Goal: Task Accomplishment & Management: Manage account settings

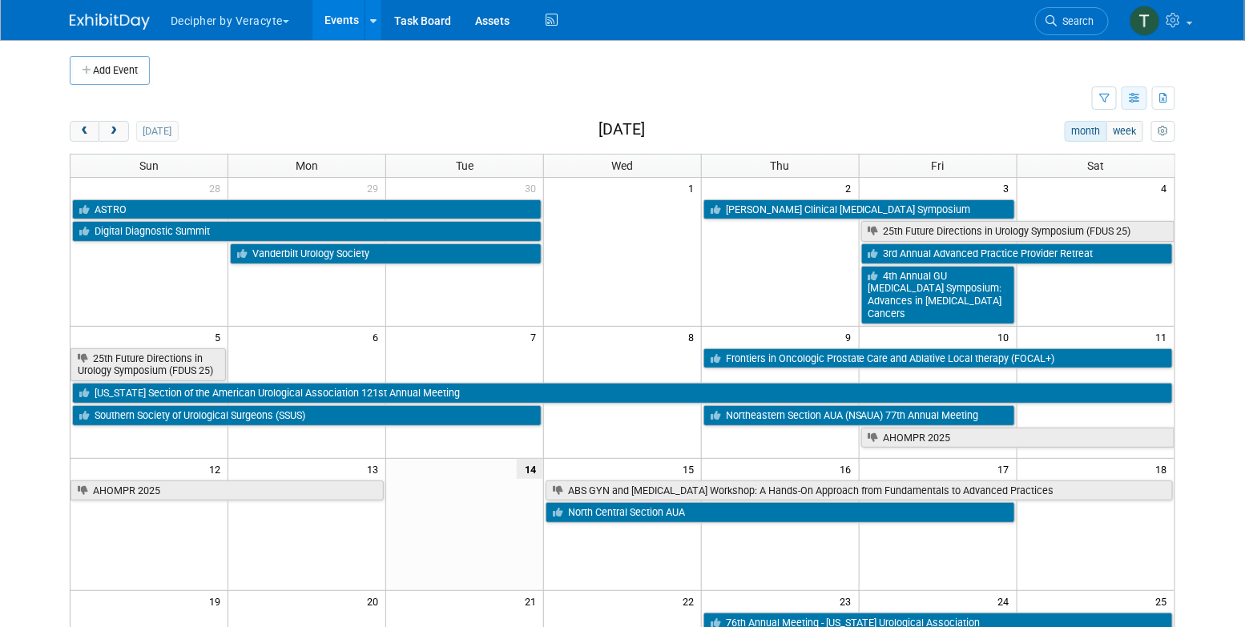
click at [1130, 102] on icon "button" at bounding box center [1135, 99] width 12 height 10
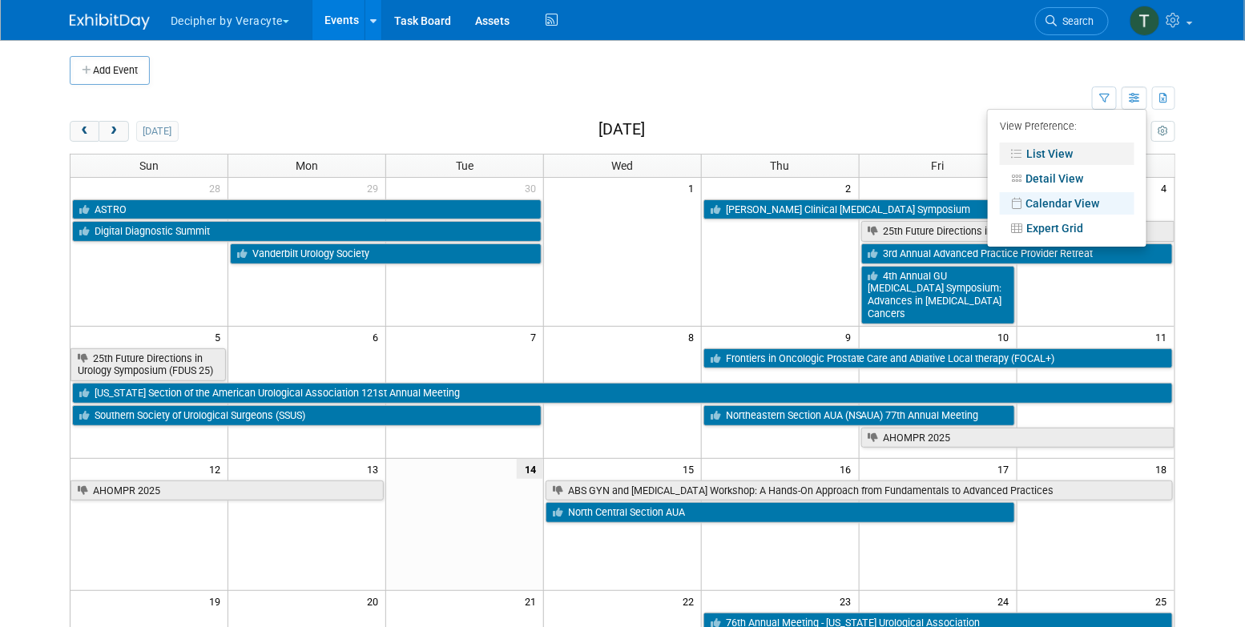
click at [1079, 154] on link "List View" at bounding box center [1067, 154] width 135 height 22
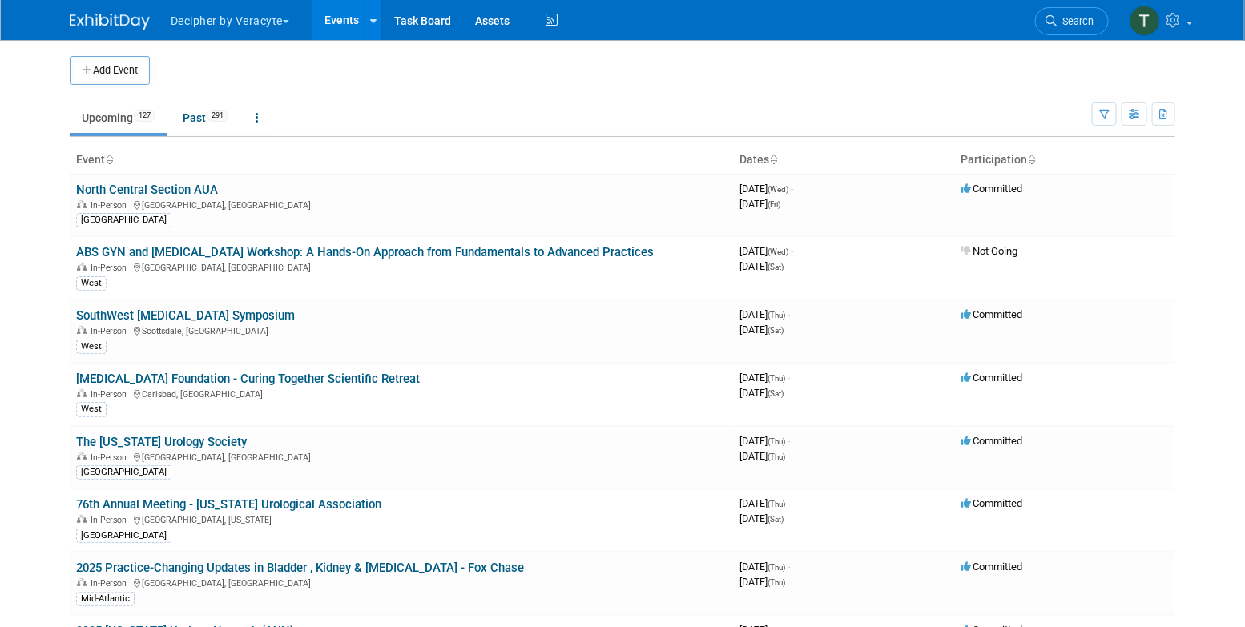
scroll to position [2696, 0]
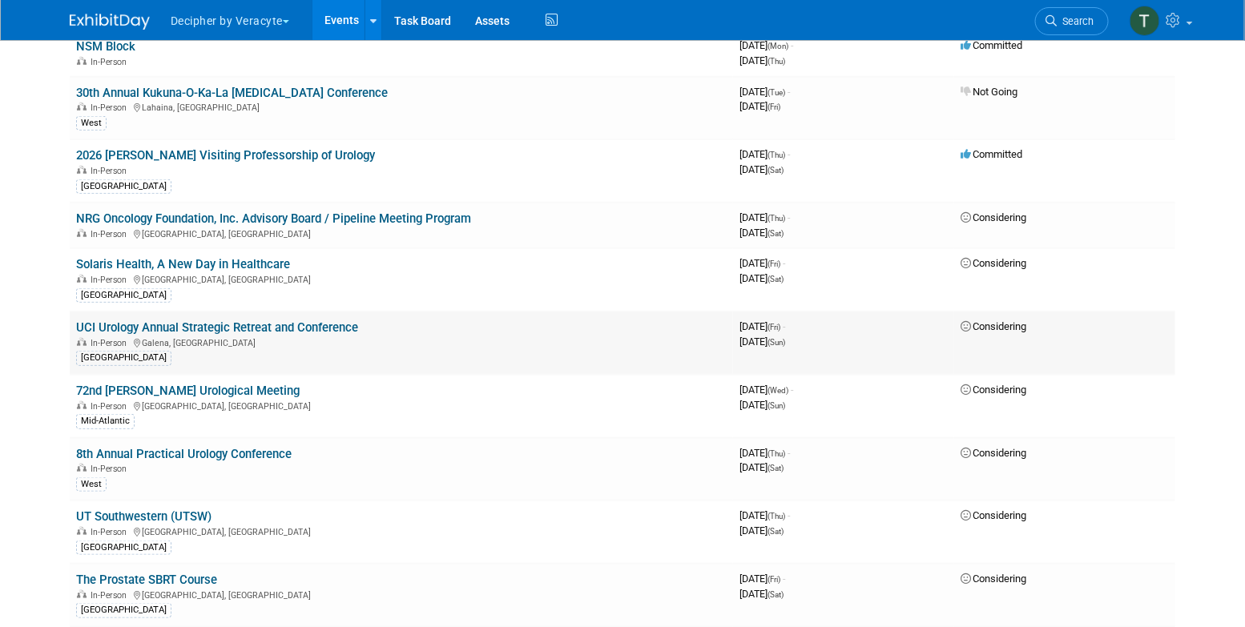
click at [340, 321] on link "UCI Urology Annual Strategic Retreat and Conference" at bounding box center [217, 328] width 282 height 14
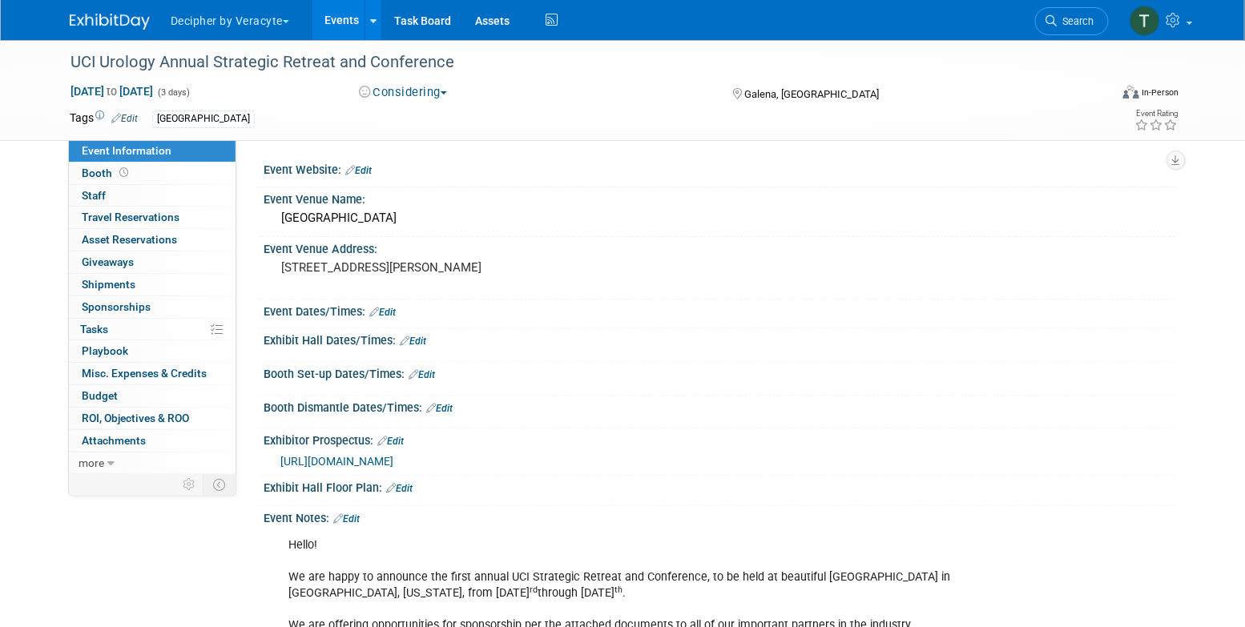
click at [417, 87] on button "Considering" at bounding box center [403, 92] width 100 height 17
click at [425, 120] on link "Committed" at bounding box center [417, 118] width 127 height 22
click at [169, 334] on link "0% Tasks 0%" at bounding box center [152, 330] width 167 height 22
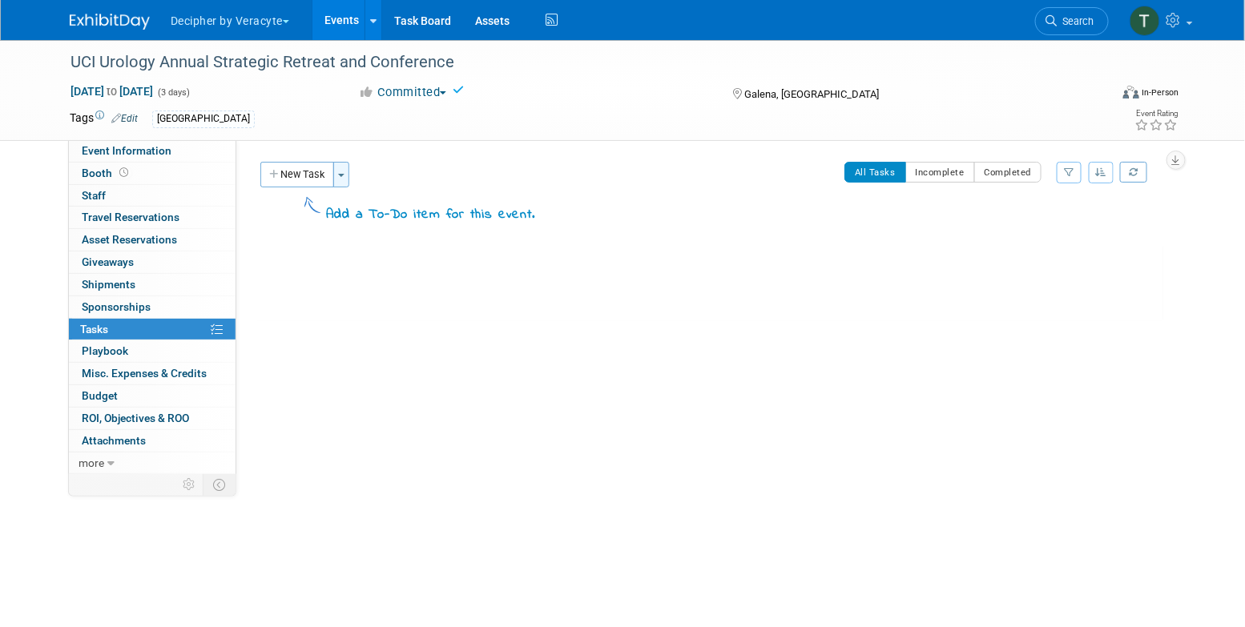
click at [339, 178] on button "Toggle Dropdown" at bounding box center [341, 175] width 16 height 26
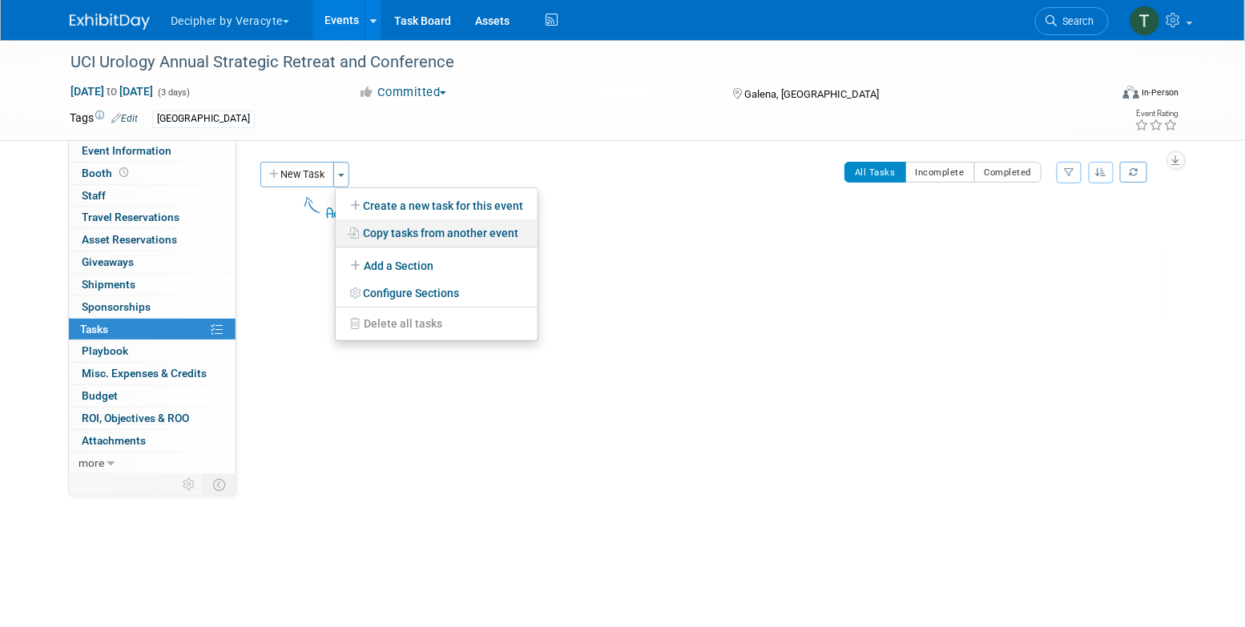
click at [417, 224] on link "Copy tasks from another event" at bounding box center [437, 233] width 202 height 27
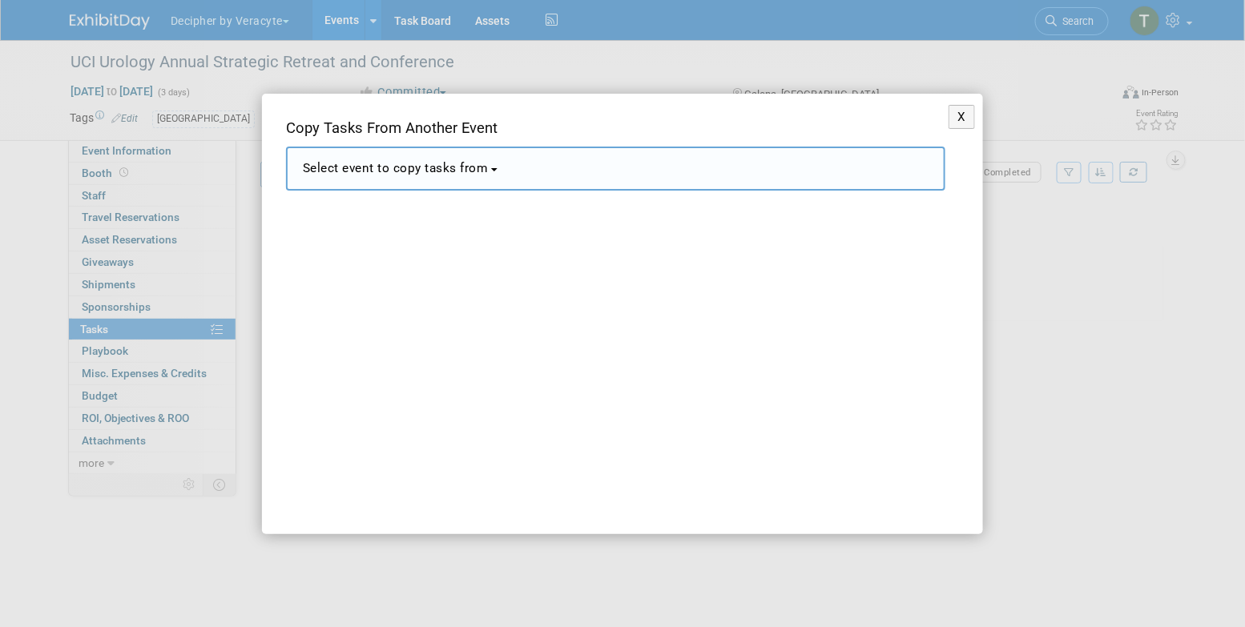
click at [470, 163] on span "Select event to copy tasks from" at bounding box center [396, 168] width 186 height 14
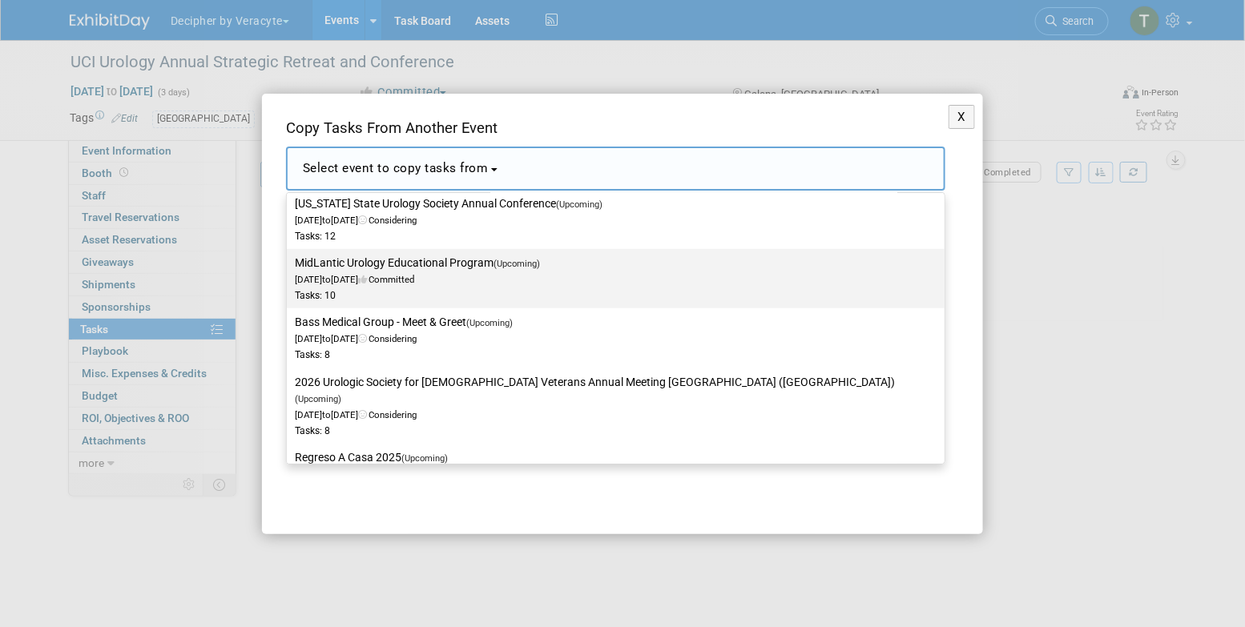
scroll to position [490, 0]
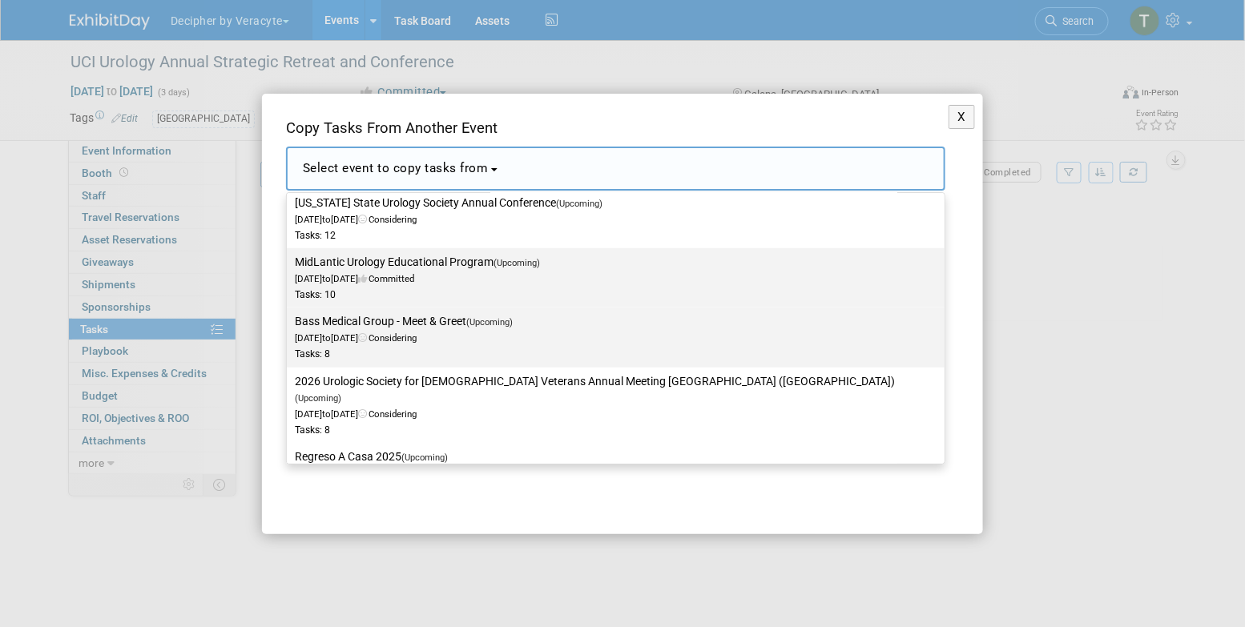
click at [448, 353] on div "Tasks: 8" at bounding box center [604, 355] width 618 height 14
click at [289, 327] on input "Bass Medical Group - Meet & Greet (Upcoming) Jun 11, 2026 to Jun 11, 2026 Consi…" at bounding box center [284, 322] width 10 height 10
select select "11150976"
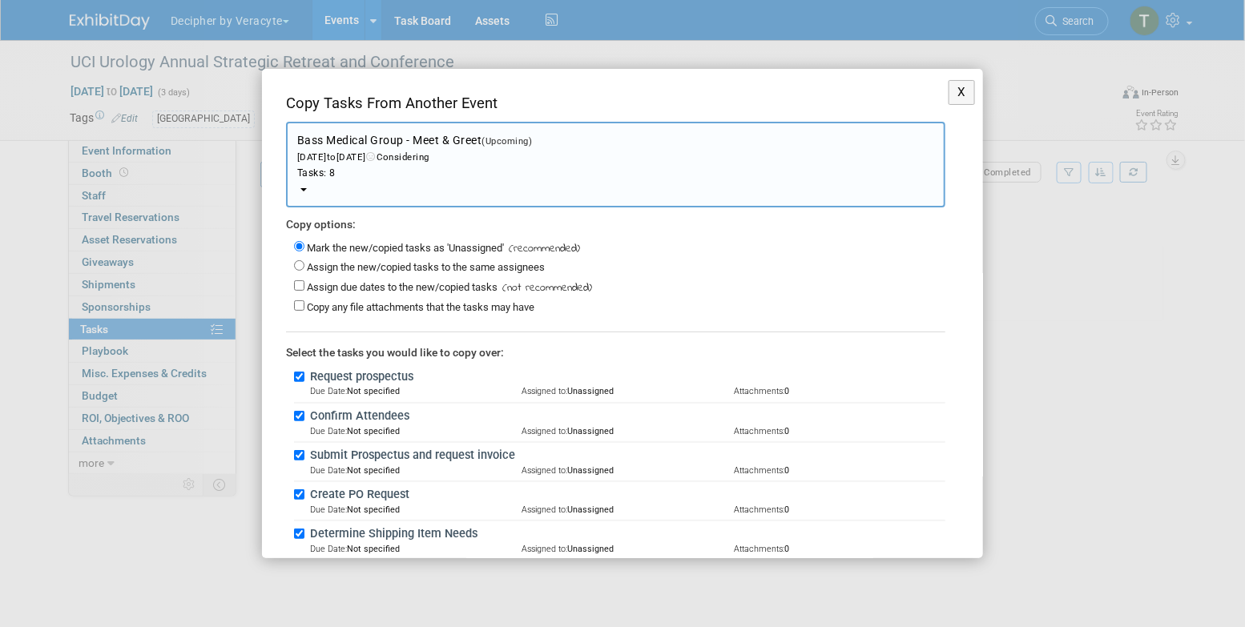
scroll to position [189, 0]
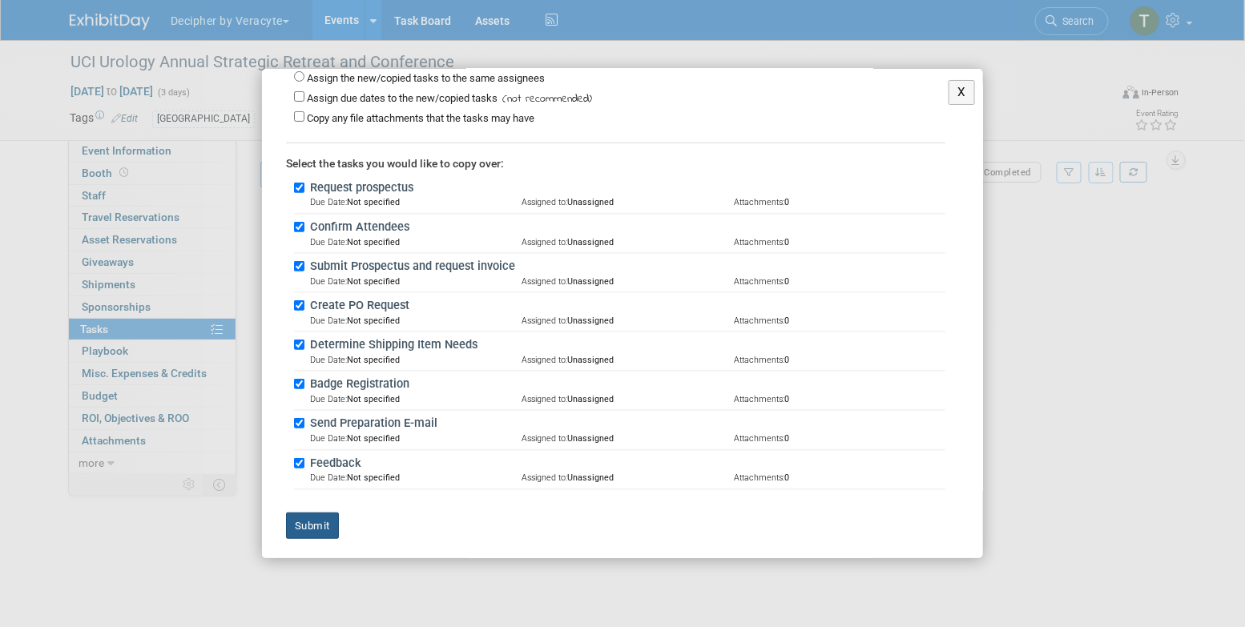
click at [332, 520] on button "Submit" at bounding box center [312, 526] width 53 height 27
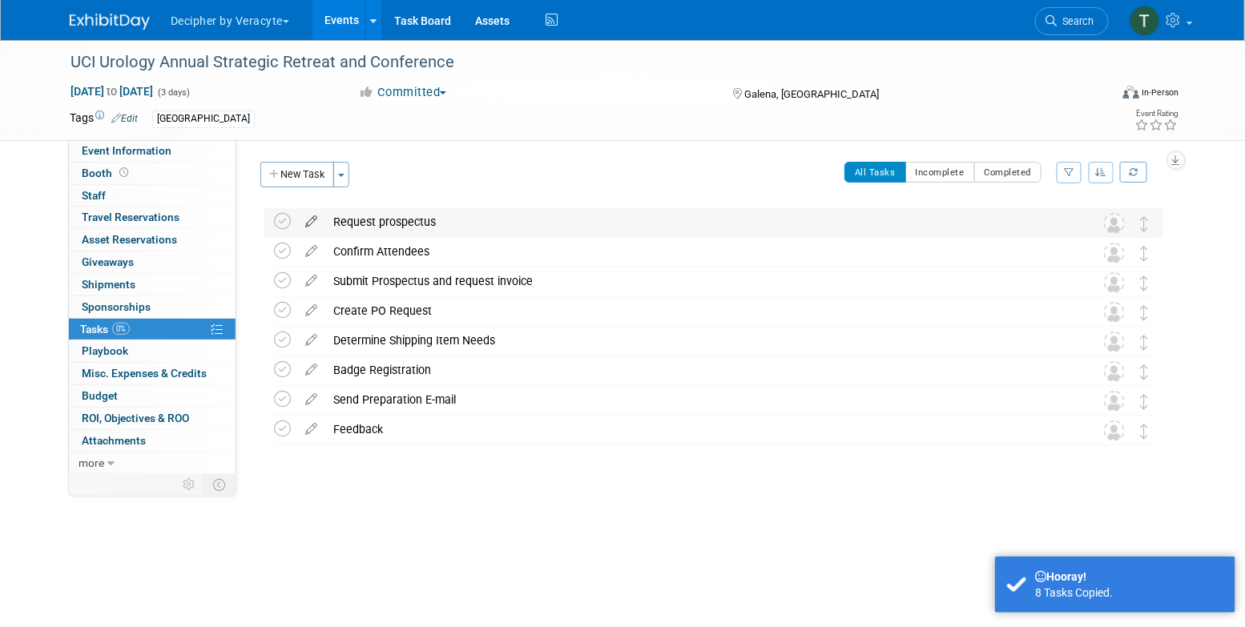
click at [309, 224] on icon at bounding box center [311, 218] width 28 height 20
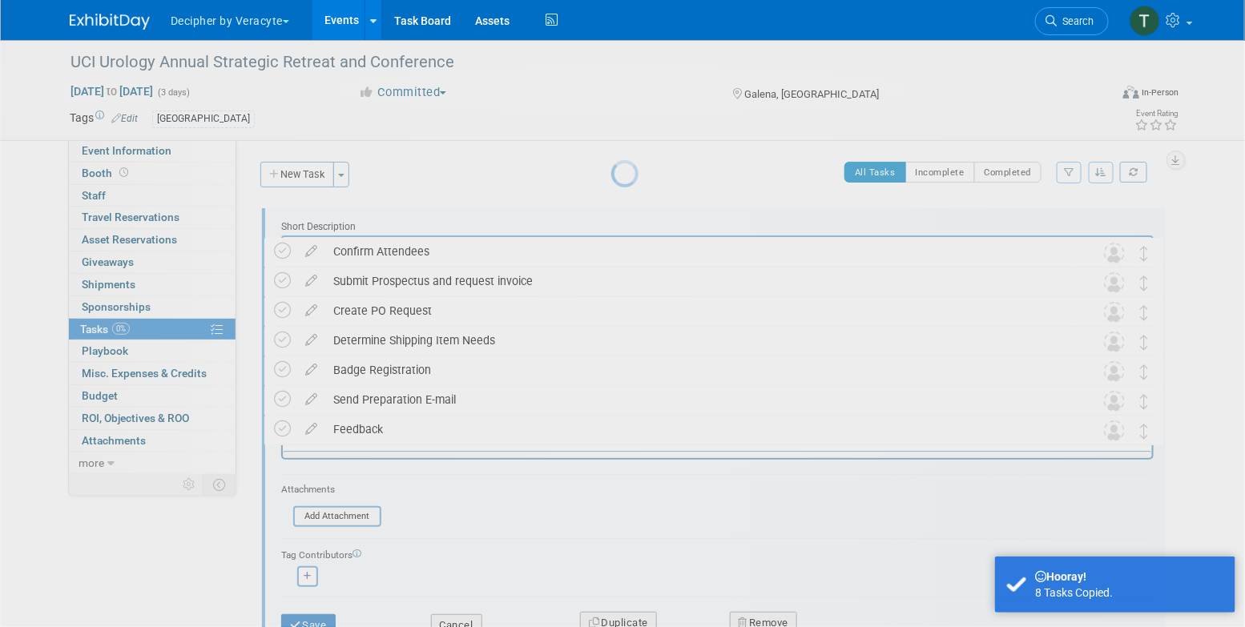
scroll to position [0, 0]
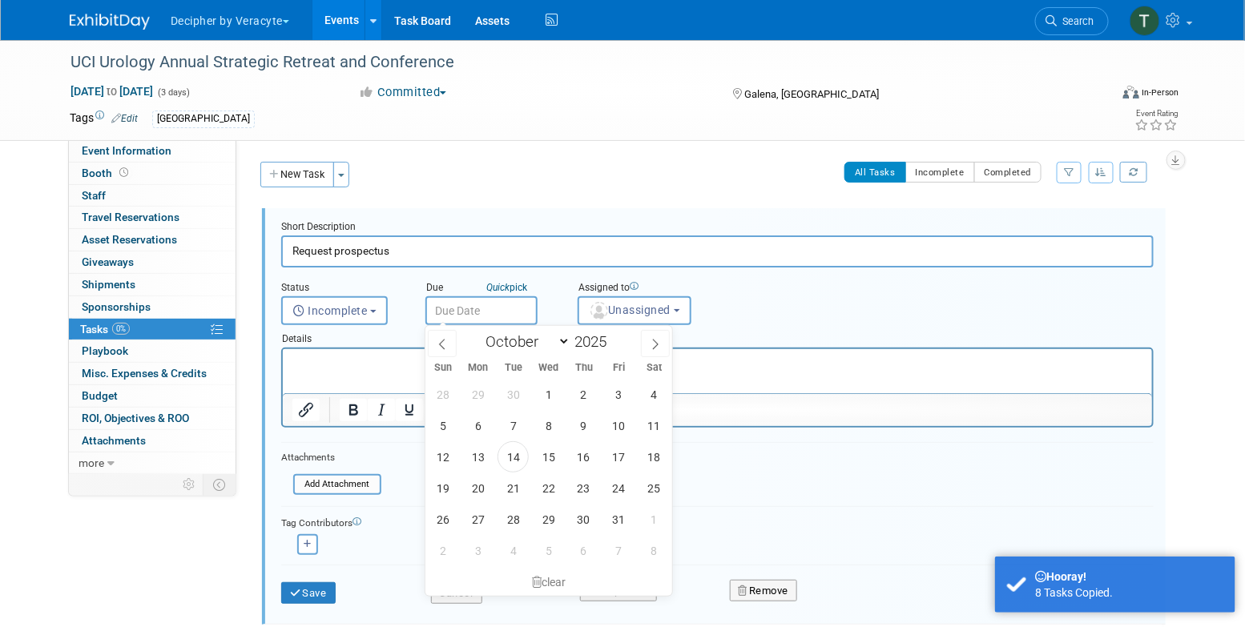
click at [481, 313] on input "text" at bounding box center [481, 310] width 112 height 29
click at [591, 459] on span "16" at bounding box center [583, 457] width 31 height 31
type input "Oct 16, 2025"
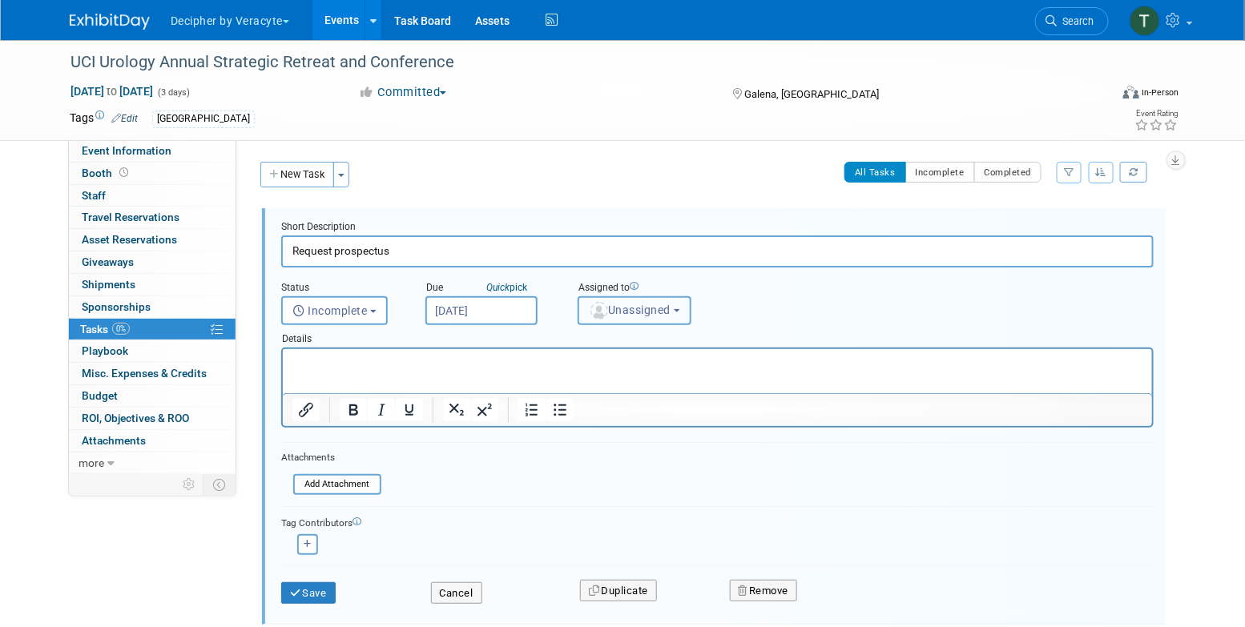
click at [616, 300] on button "Unassigned" at bounding box center [635, 310] width 114 height 29
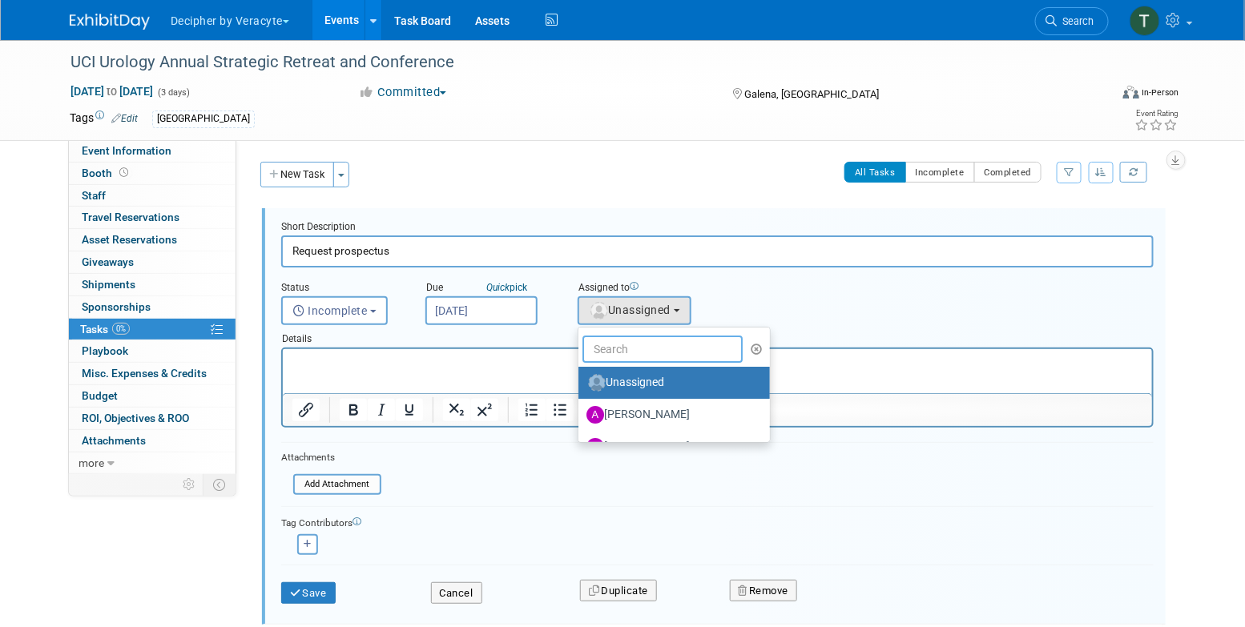
click at [616, 353] on input "text" at bounding box center [663, 349] width 160 height 27
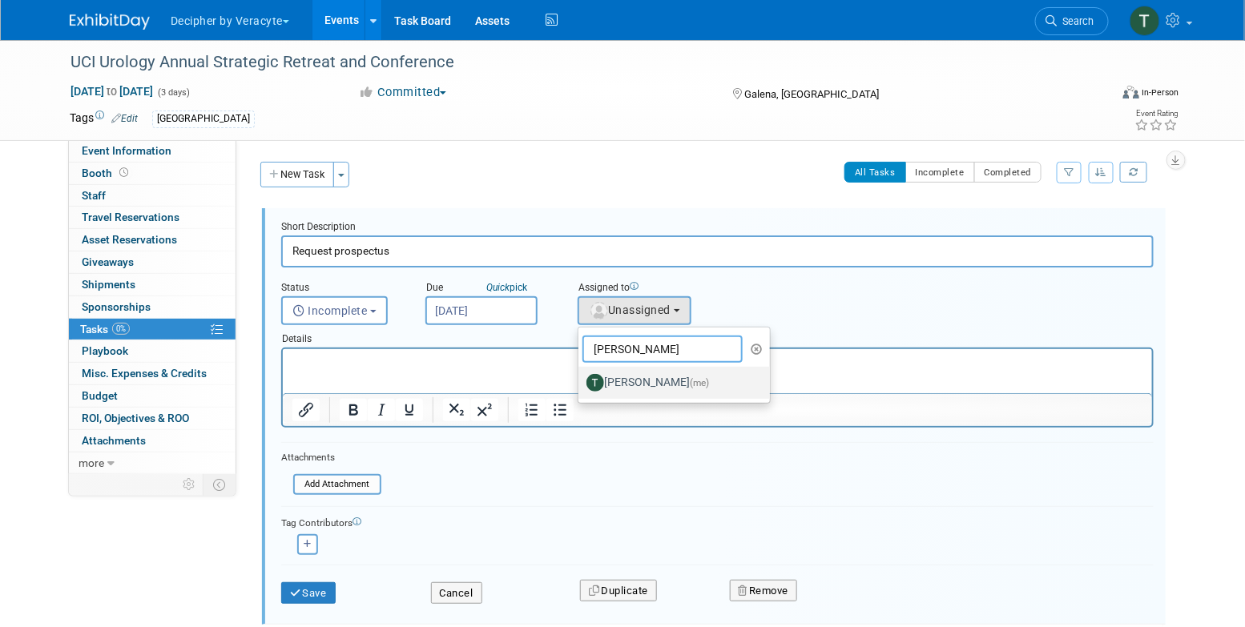
type input "tony"
click at [621, 381] on label "Tony Alvarado (me)" at bounding box center [670, 383] width 167 height 26
click at [581, 381] on input "Tony Alvarado (me)" at bounding box center [576, 381] width 10 height 10
select select "3ceeba8c-a19a-4597-a609-6fba7c9a515a"
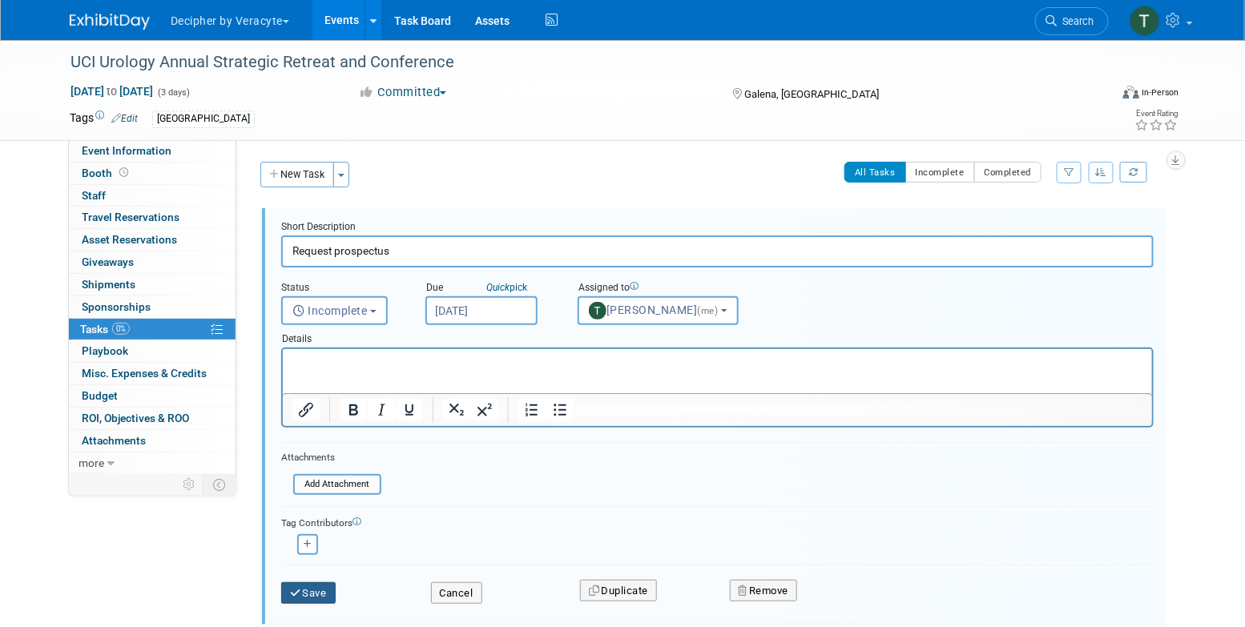
click at [324, 584] on button "Save" at bounding box center [308, 594] width 54 height 22
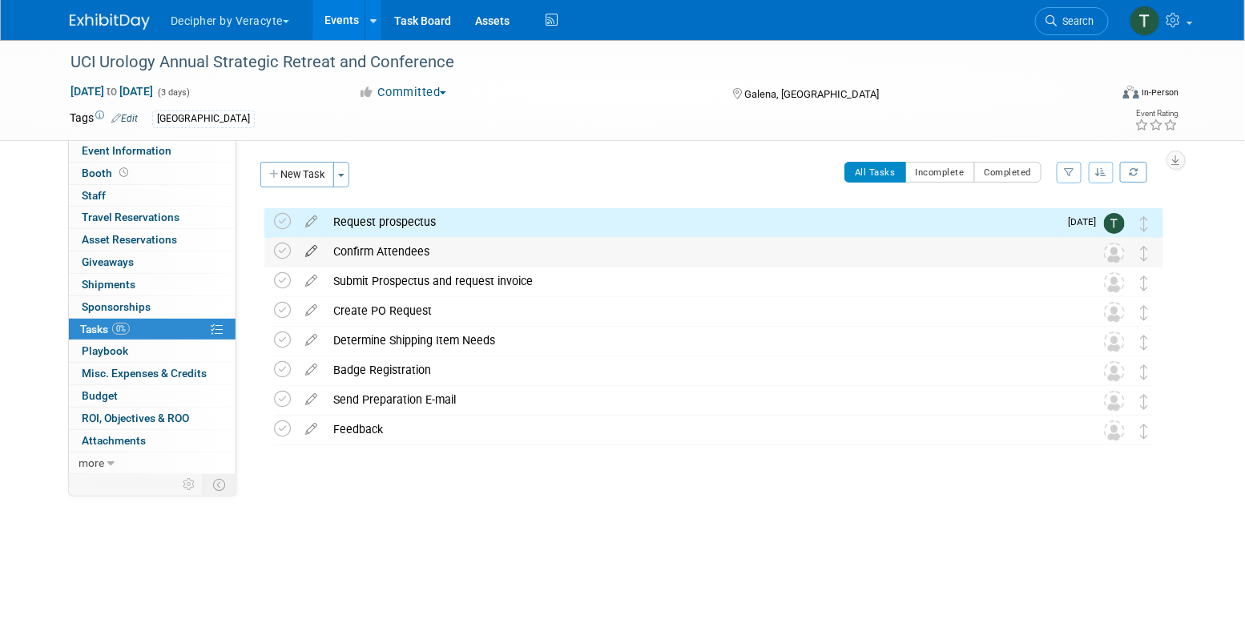
click at [304, 252] on icon at bounding box center [311, 248] width 28 height 20
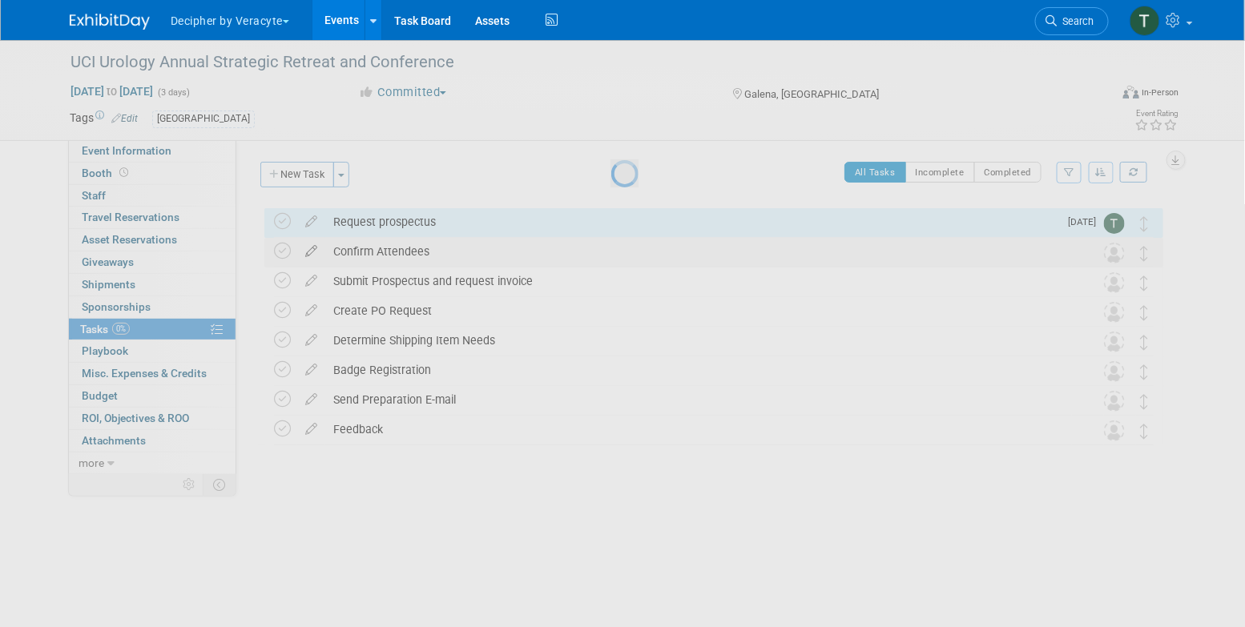
select select "9"
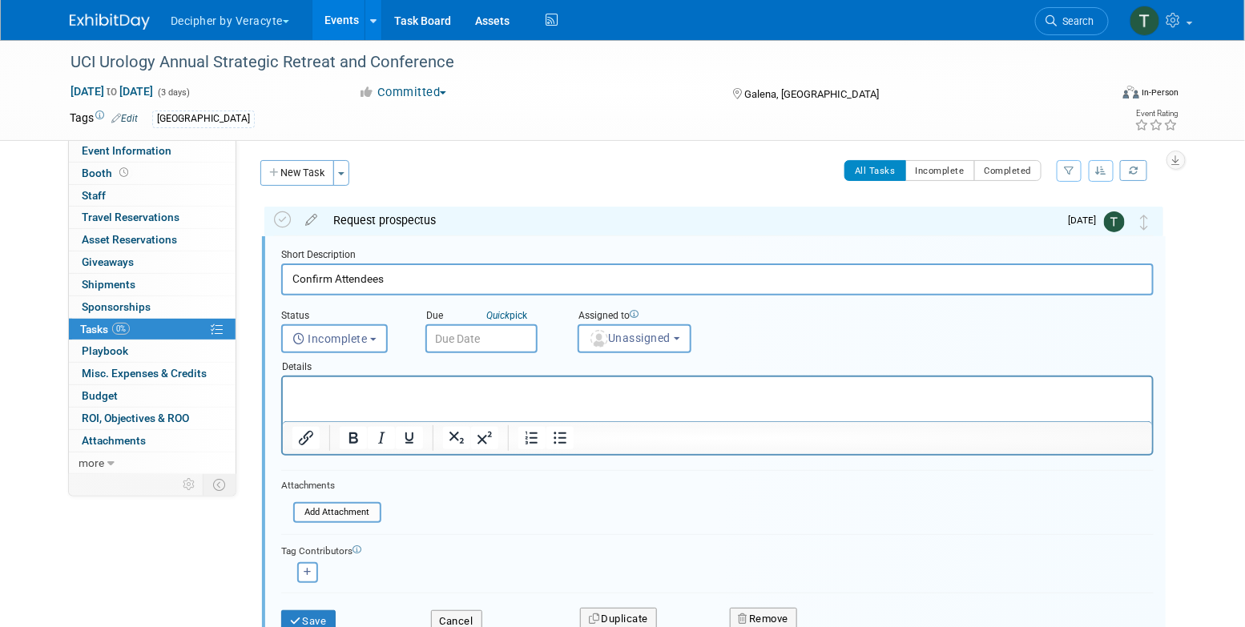
scroll to position [2, 0]
click at [474, 329] on input "text" at bounding box center [481, 338] width 112 height 29
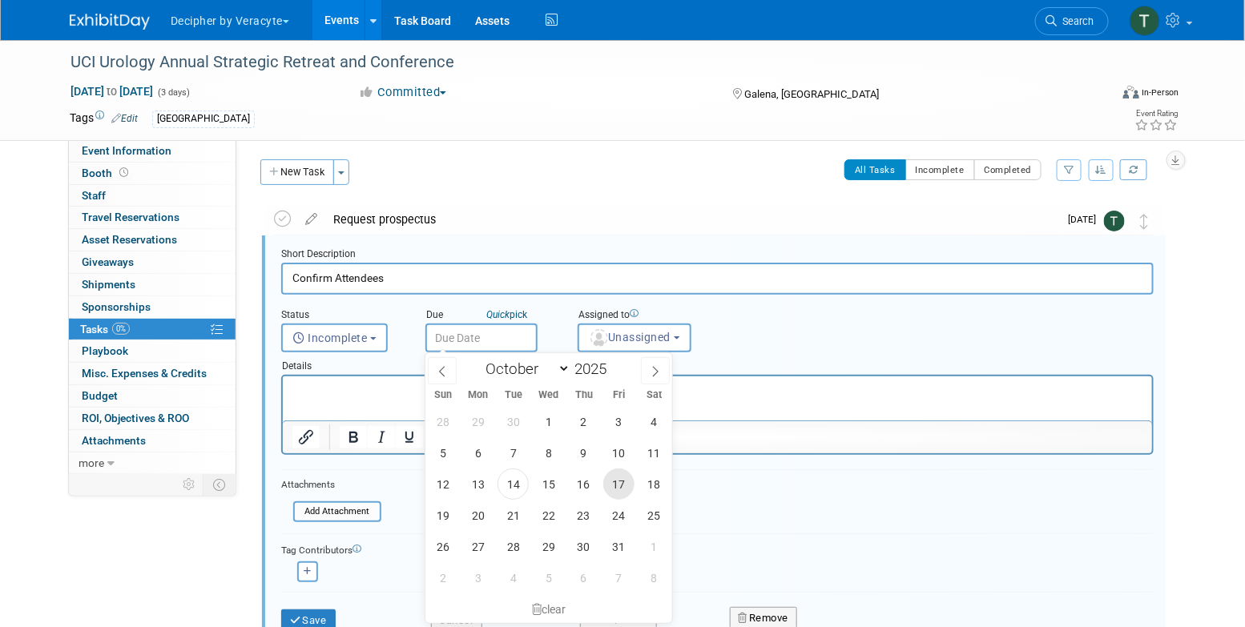
click at [623, 486] on span "17" at bounding box center [618, 484] width 31 height 31
type input "Oct 17, 2025"
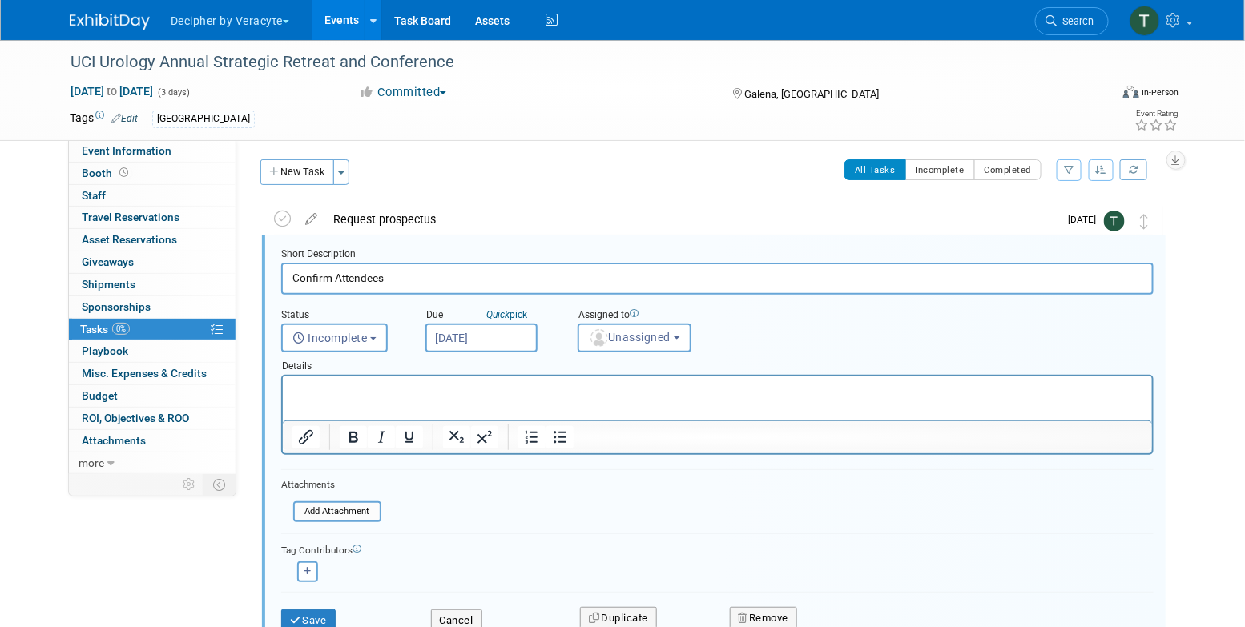
click at [327, 606] on div "Save" at bounding box center [344, 615] width 150 height 33
click at [325, 611] on button "Save" at bounding box center [308, 621] width 54 height 22
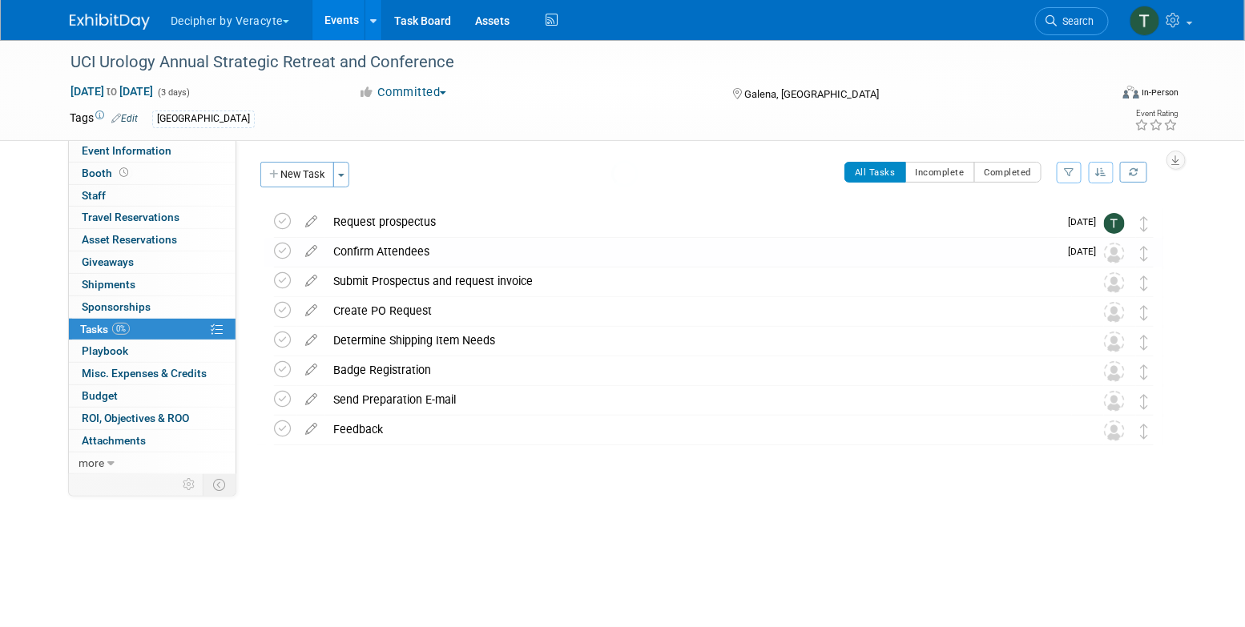
scroll to position [0, 0]
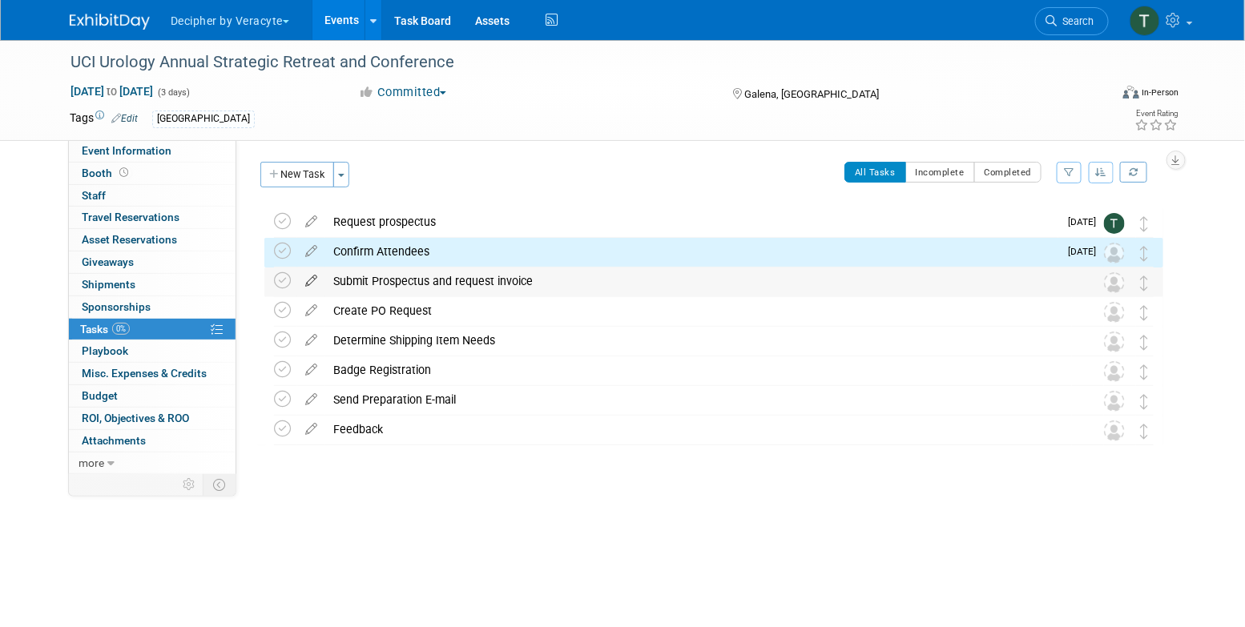
click at [312, 280] on icon at bounding box center [311, 278] width 28 height 20
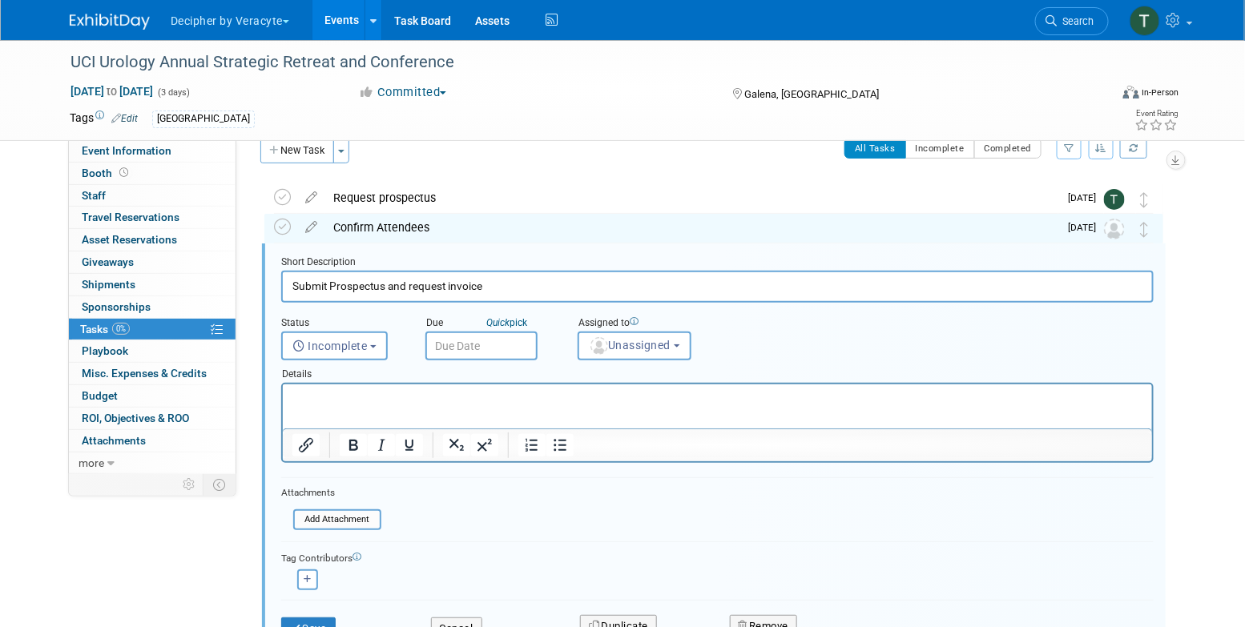
scroll to position [32, 0]
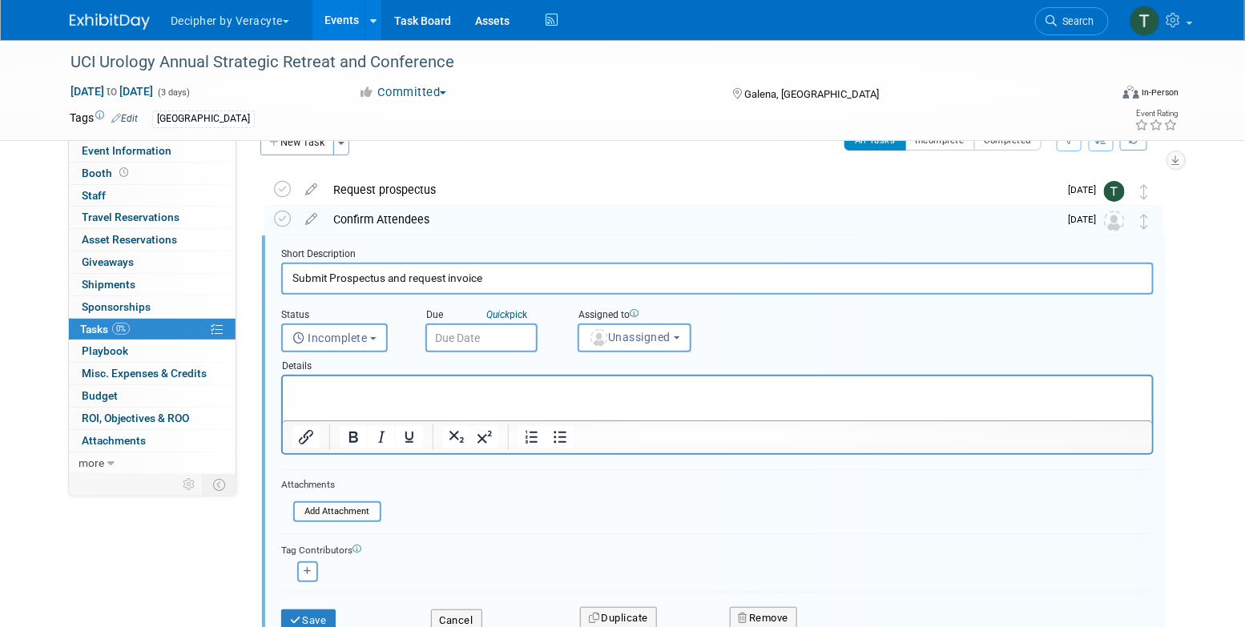
click at [474, 342] on input "text" at bounding box center [481, 338] width 112 height 29
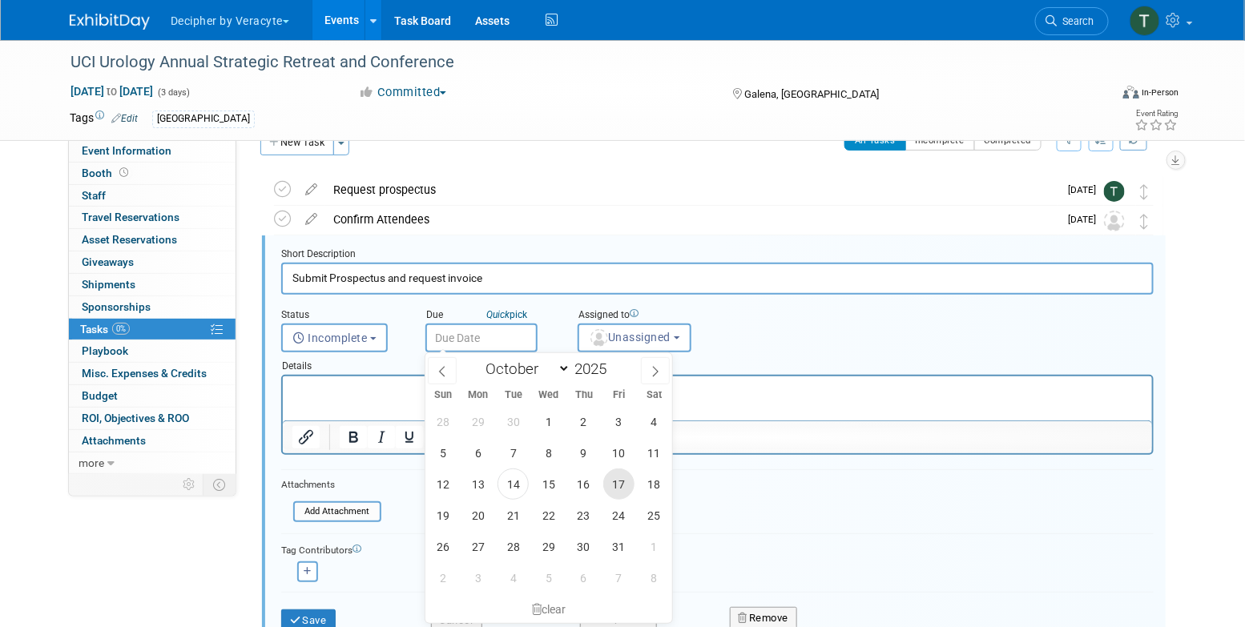
click at [626, 478] on span "17" at bounding box center [618, 484] width 31 height 31
type input "Oct 17, 2025"
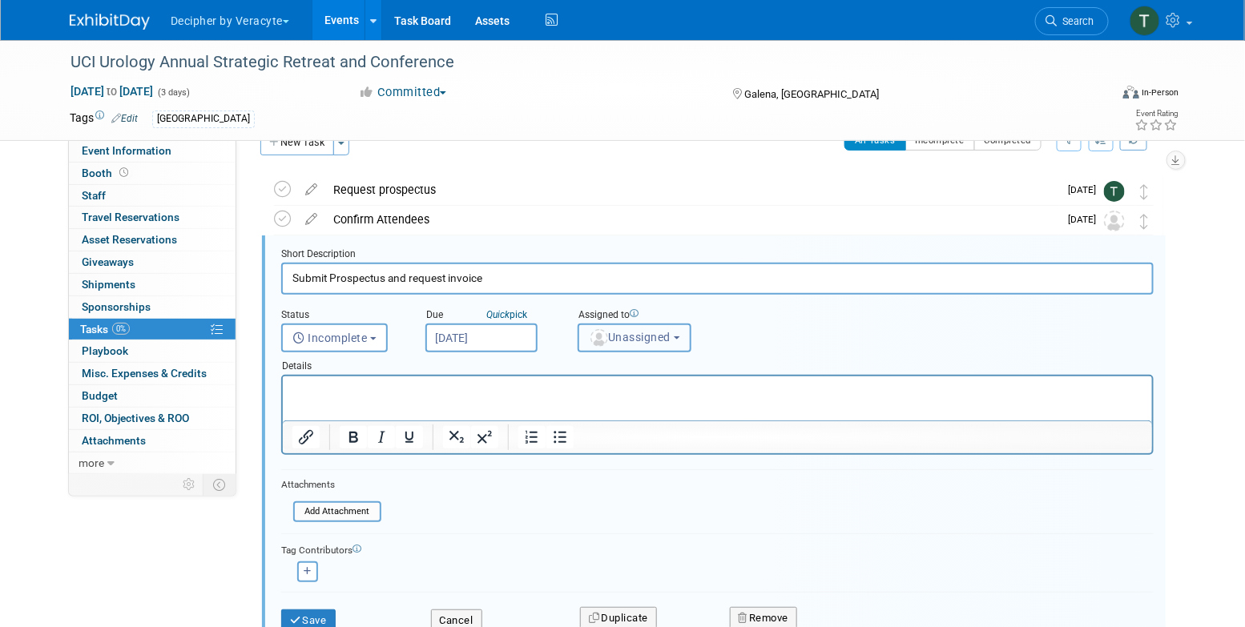
click at [626, 340] on span "Unassigned" at bounding box center [630, 337] width 82 height 13
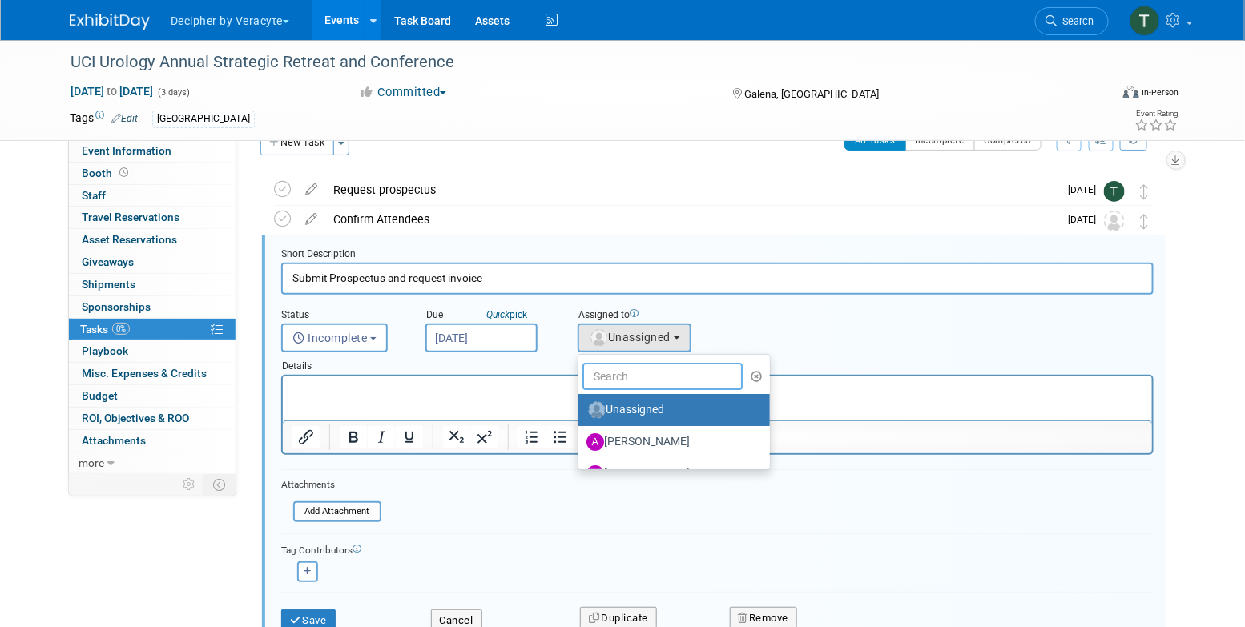
click at [626, 388] on input "text" at bounding box center [663, 376] width 160 height 27
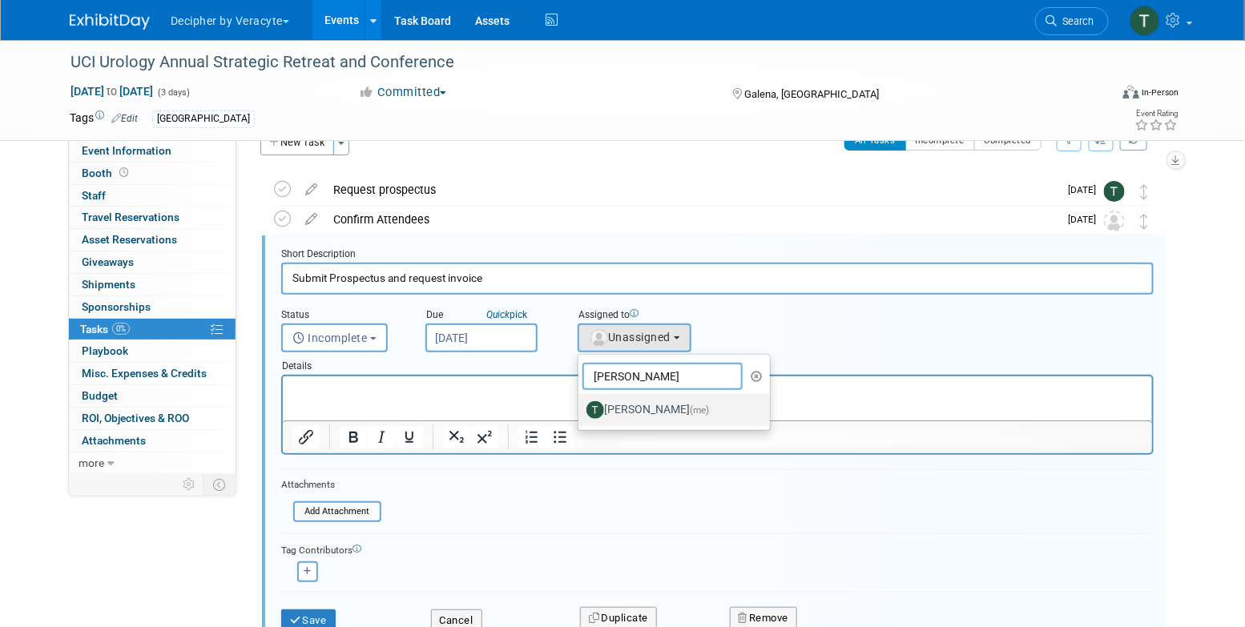
type input "tony"
click at [647, 410] on label "Tony Alvarado (me)" at bounding box center [670, 410] width 167 height 26
click at [581, 410] on input "Tony Alvarado (me)" at bounding box center [576, 408] width 10 height 10
select select "3ceeba8c-a19a-4597-a609-6fba7c9a515a"
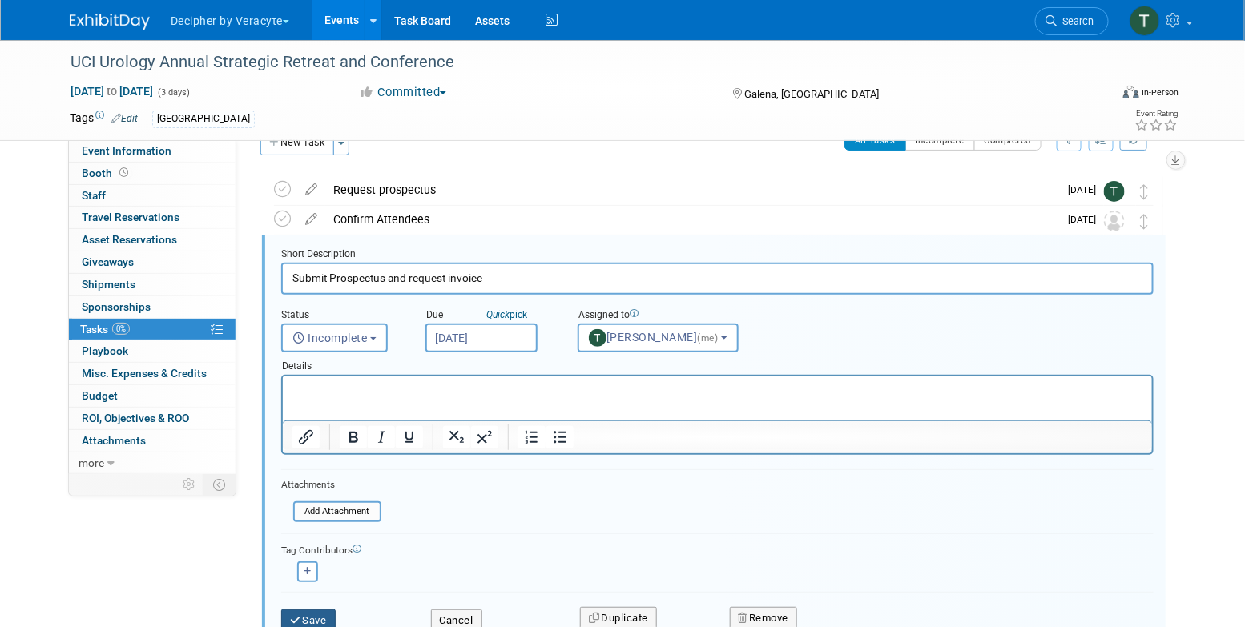
click at [321, 612] on button "Save" at bounding box center [308, 621] width 54 height 22
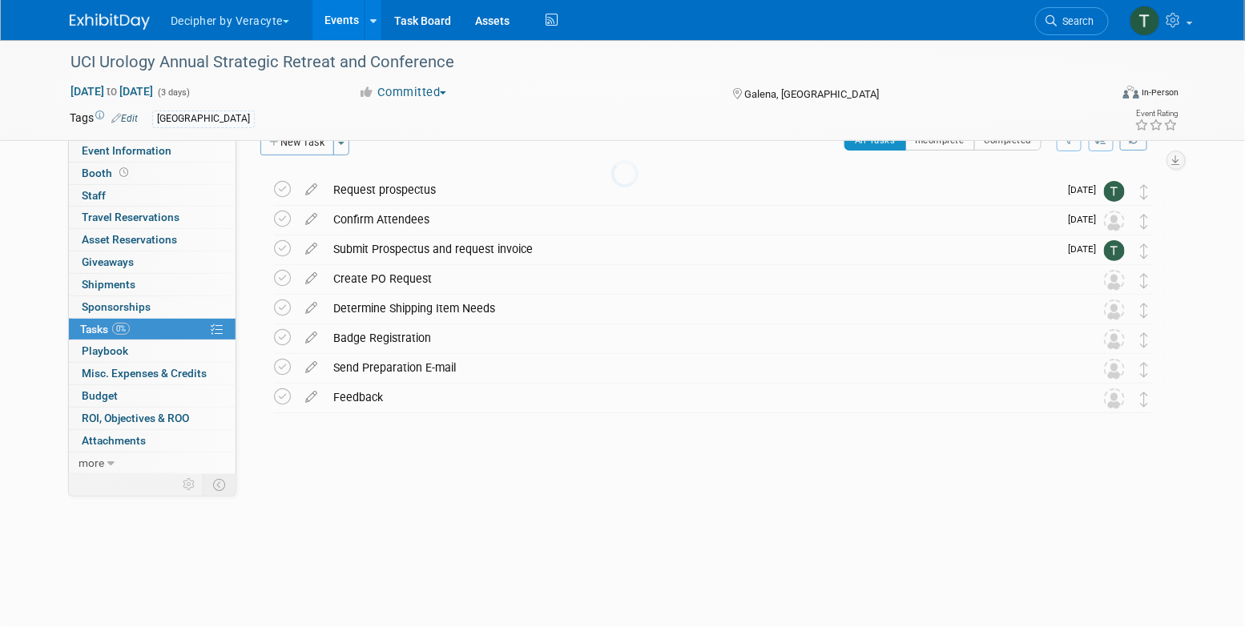
scroll to position [0, 0]
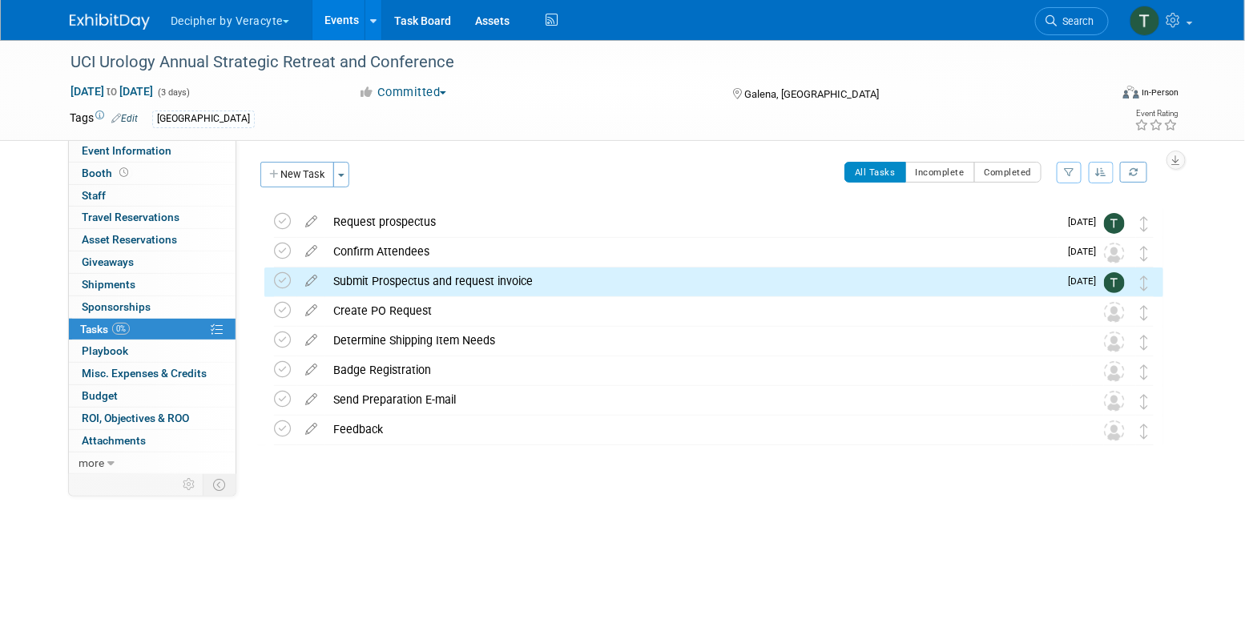
click at [402, 225] on div "Request prospectus" at bounding box center [691, 221] width 733 height 27
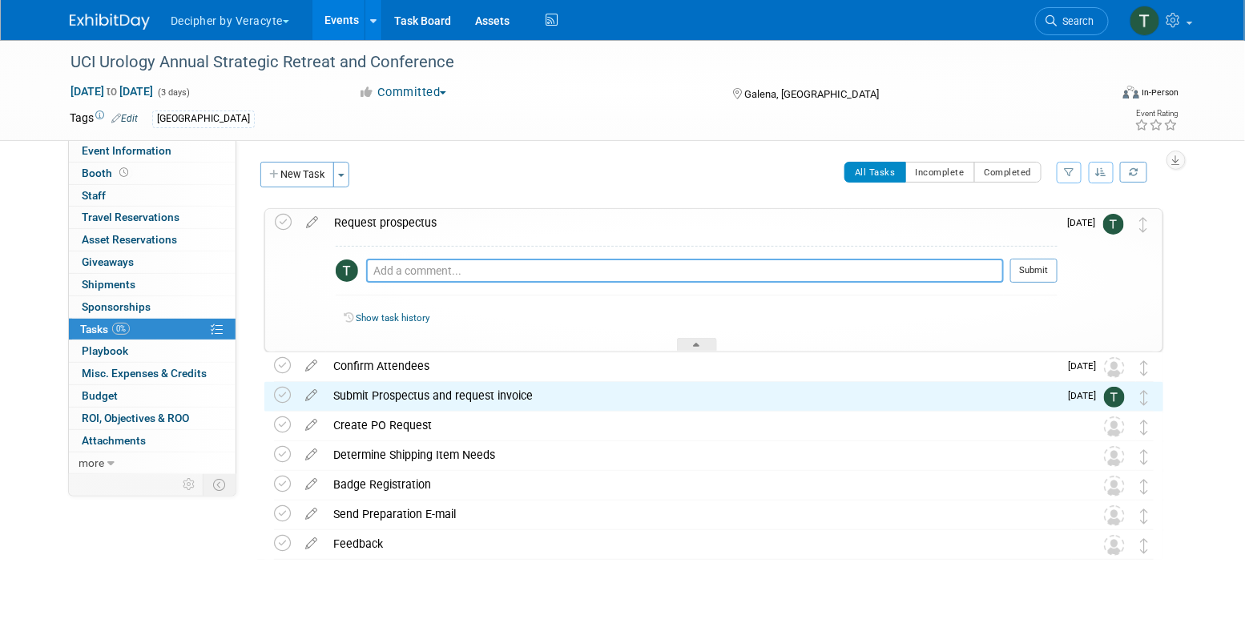
click at [429, 272] on textarea at bounding box center [685, 271] width 638 height 24
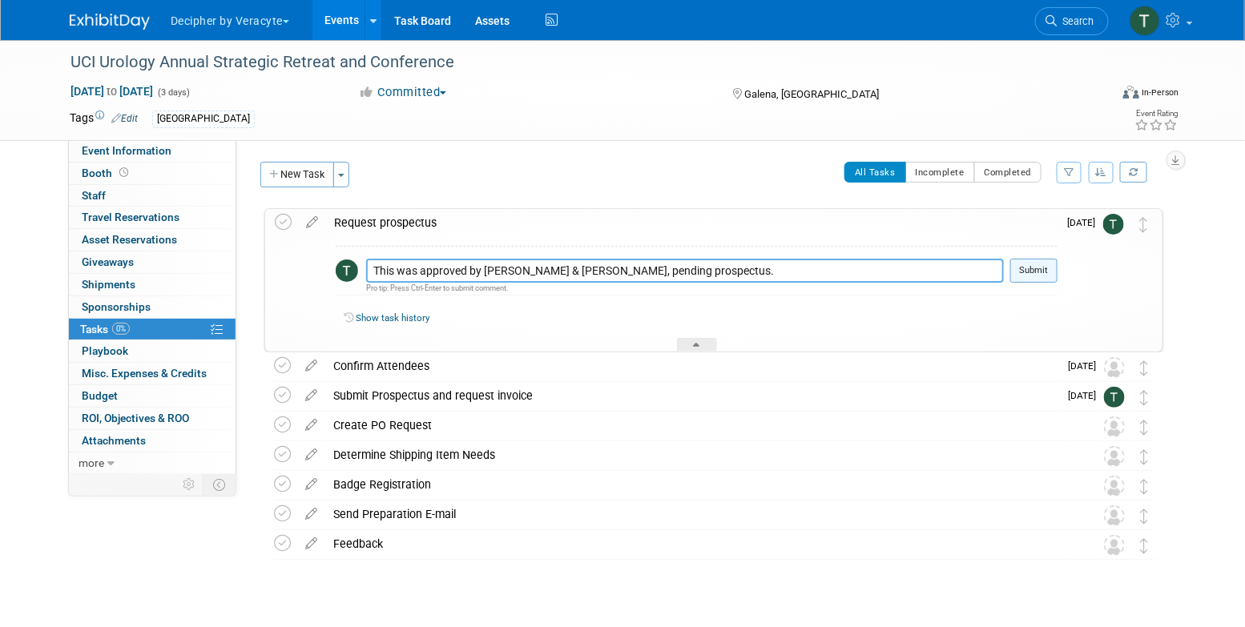
type textarea "This was approved by [PERSON_NAME] & [PERSON_NAME], pending prospectus."
click at [1021, 265] on button "Submit" at bounding box center [1033, 271] width 47 height 24
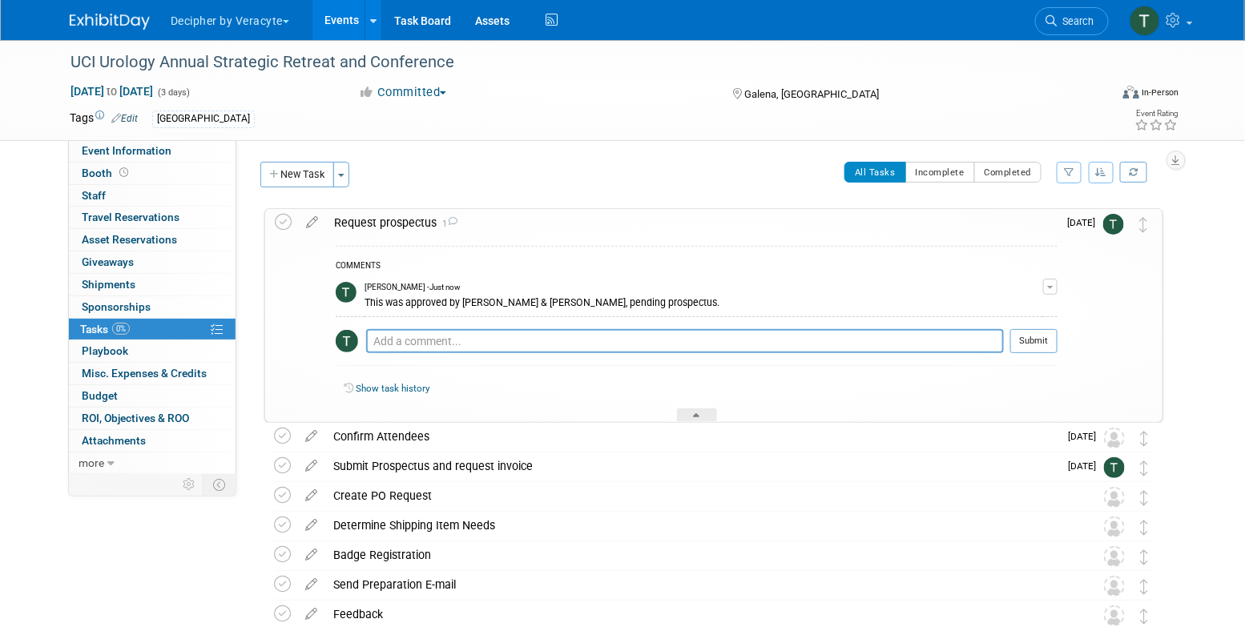
click at [405, 244] on div "COMMENTS Tony Alvarado - Just now This was approved by Jeff & Mark, pending pro…" at bounding box center [692, 329] width 732 height 186
click at [401, 223] on div "Request prospectus 1" at bounding box center [692, 222] width 732 height 27
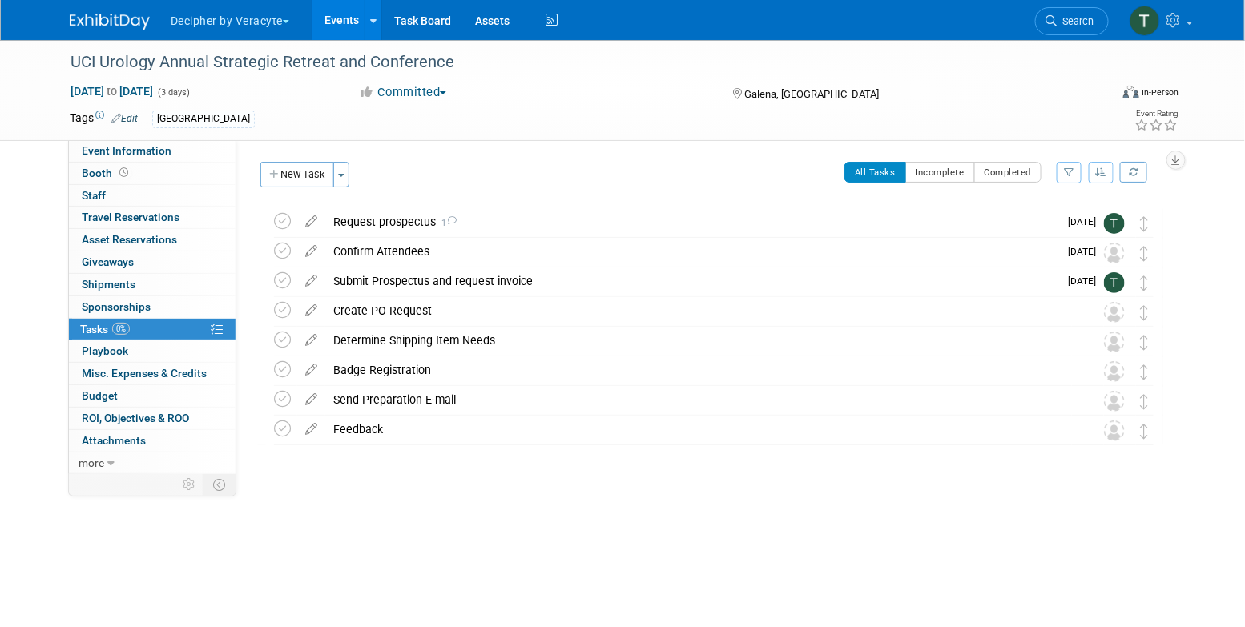
click at [321, 22] on link "Events" at bounding box center [342, 20] width 58 height 40
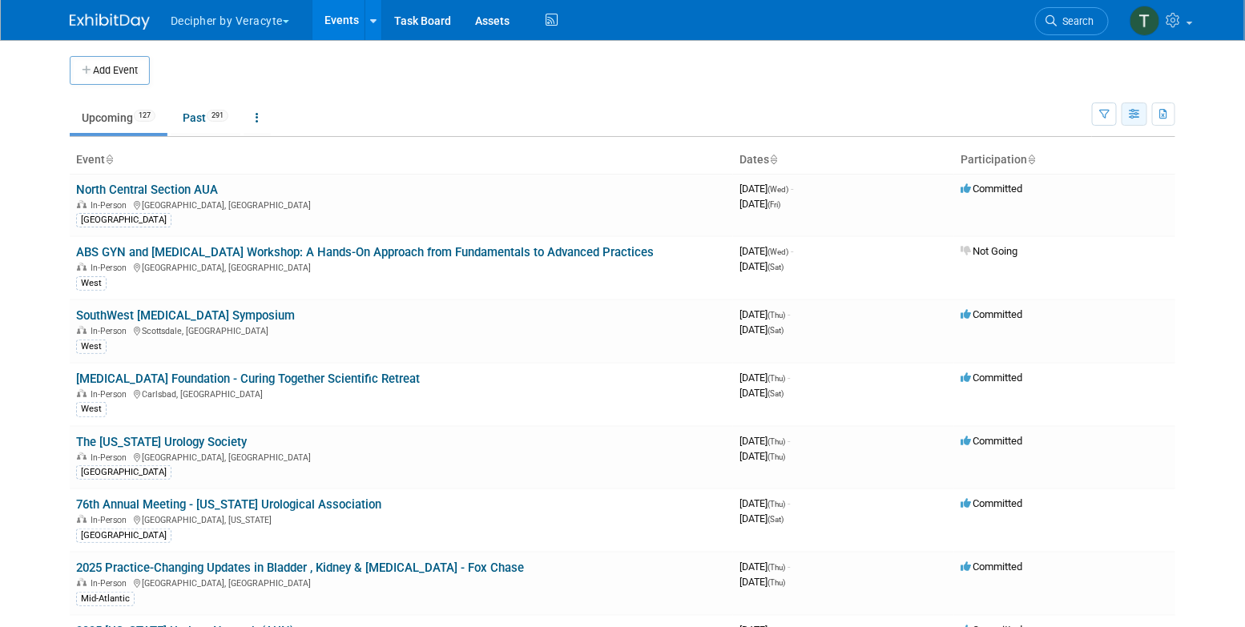
click at [1139, 114] on icon "button" at bounding box center [1135, 115] width 12 height 10
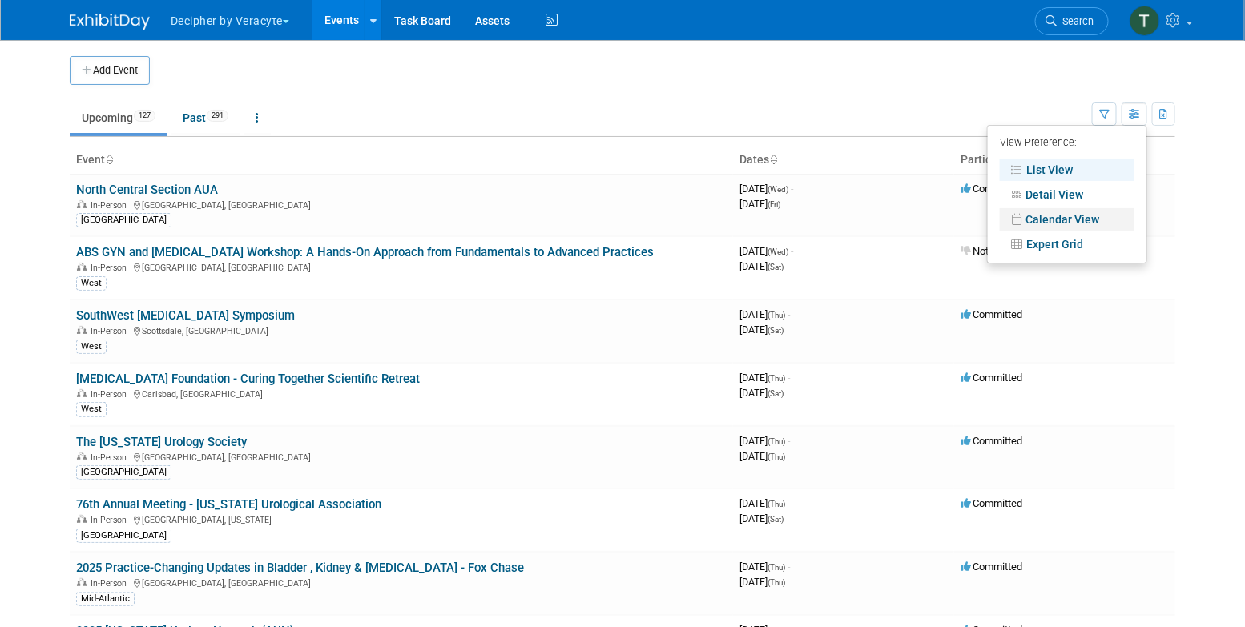
click at [1110, 215] on link "Calendar View" at bounding box center [1067, 219] width 135 height 22
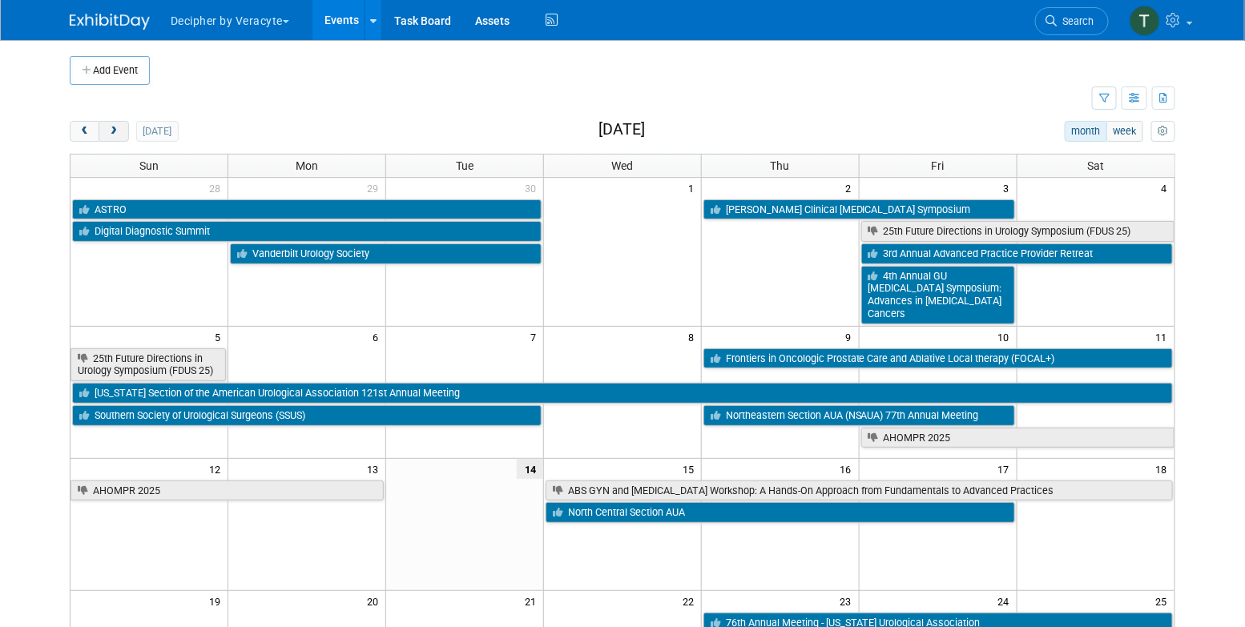
click at [108, 131] on span "next" at bounding box center [113, 132] width 12 height 10
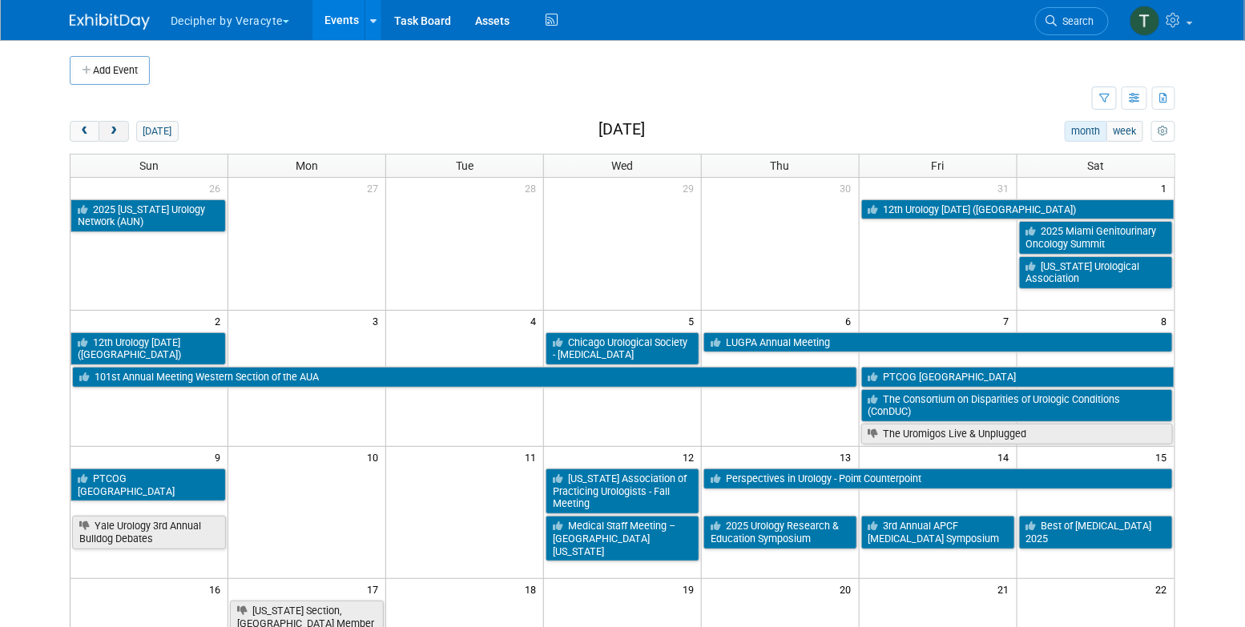
click at [107, 131] on span "next" at bounding box center [113, 132] width 12 height 10
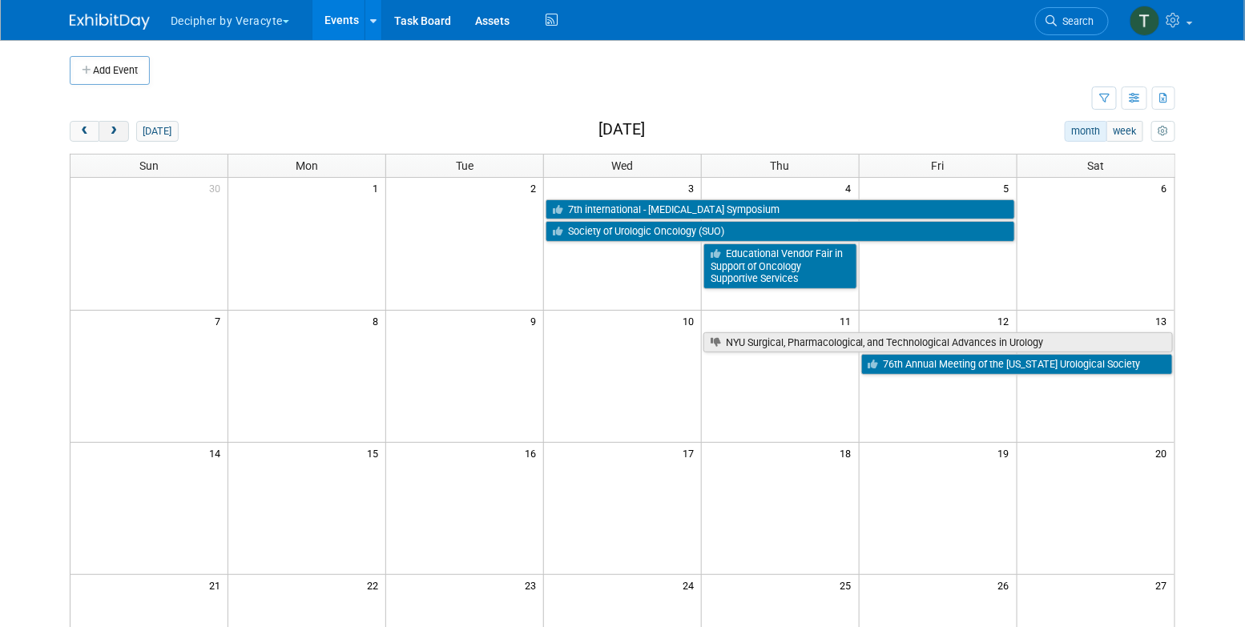
click at [107, 131] on span "next" at bounding box center [113, 132] width 12 height 10
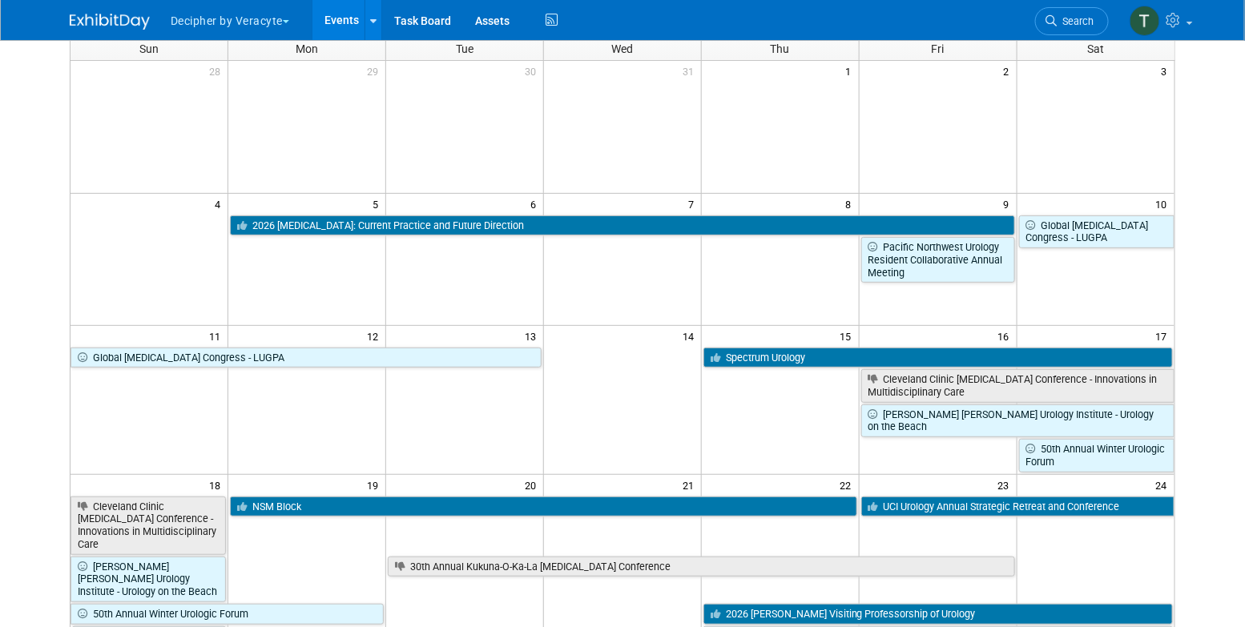
scroll to position [119, 0]
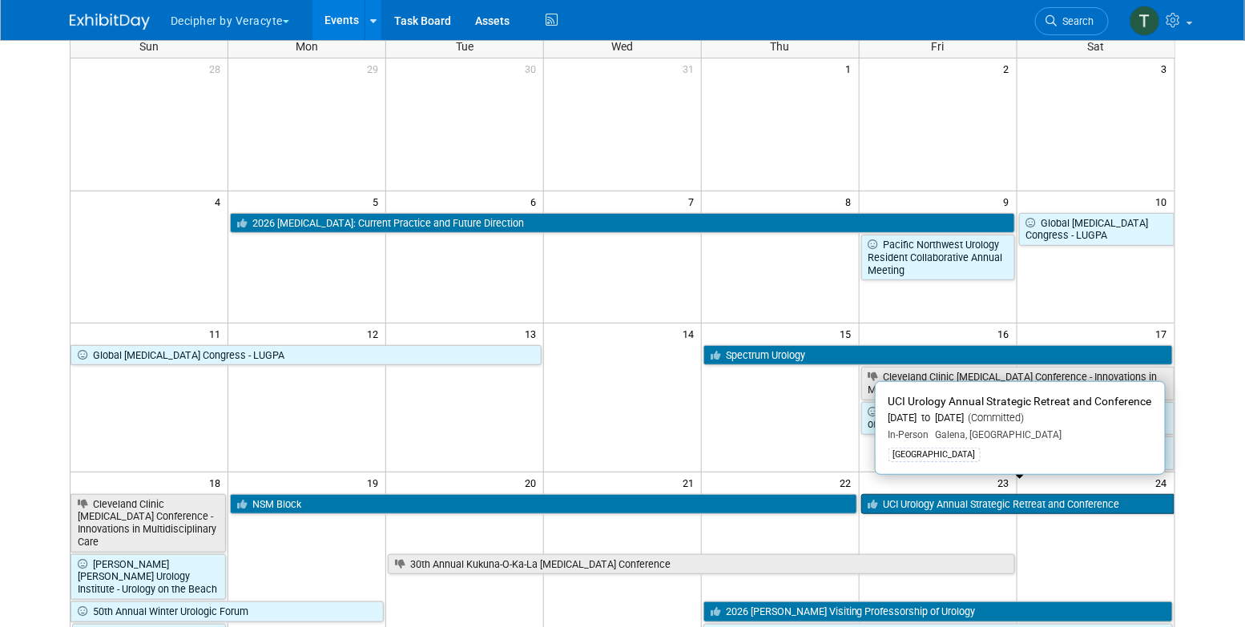
click at [944, 498] on link "UCI Urology Annual Strategic Retreat and Conference" at bounding box center [1017, 504] width 313 height 21
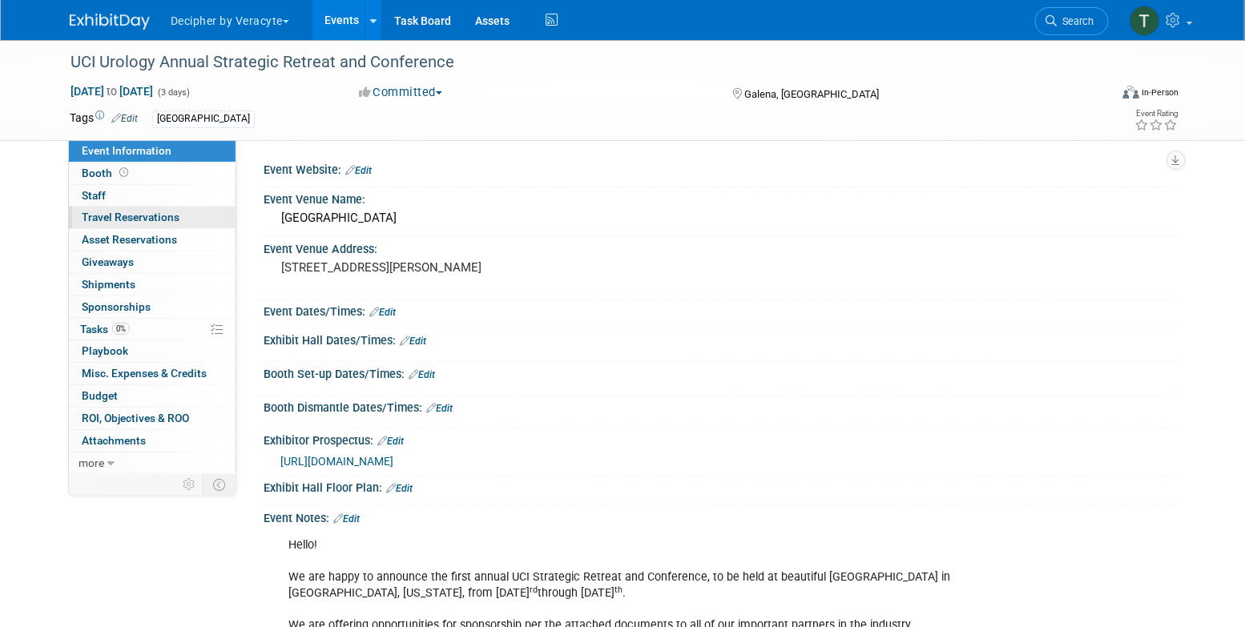
click at [135, 210] on link "0 Travel Reservations 0" at bounding box center [152, 218] width 167 height 22
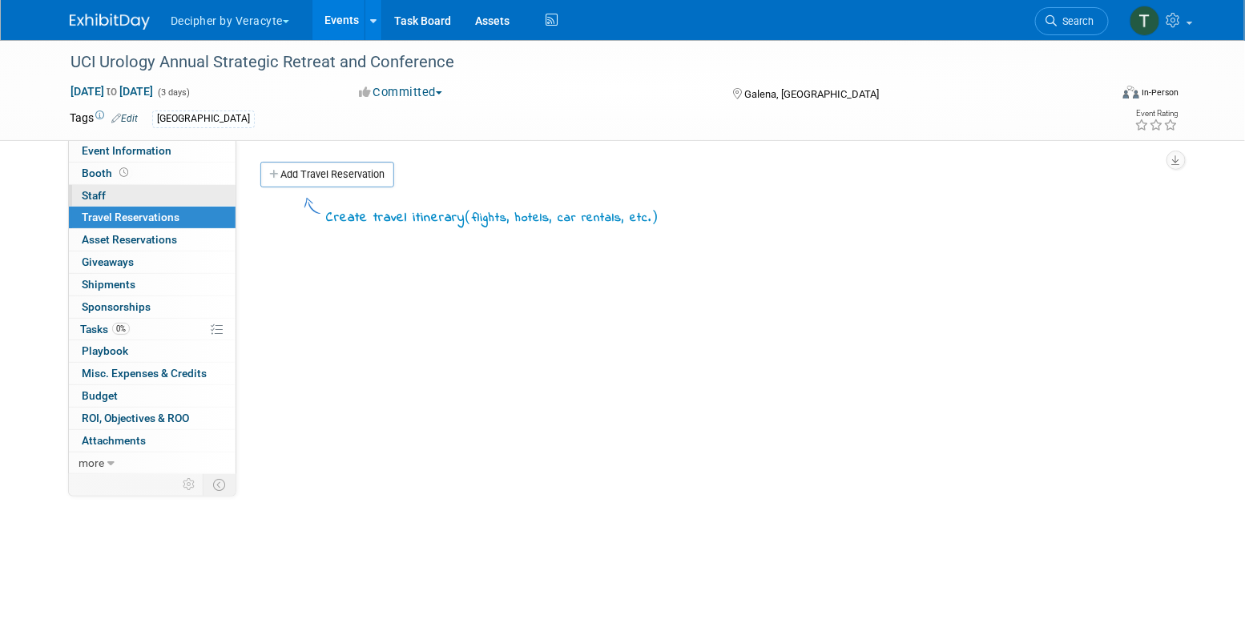
click at [137, 204] on link "0 Staff 0" at bounding box center [152, 196] width 167 height 22
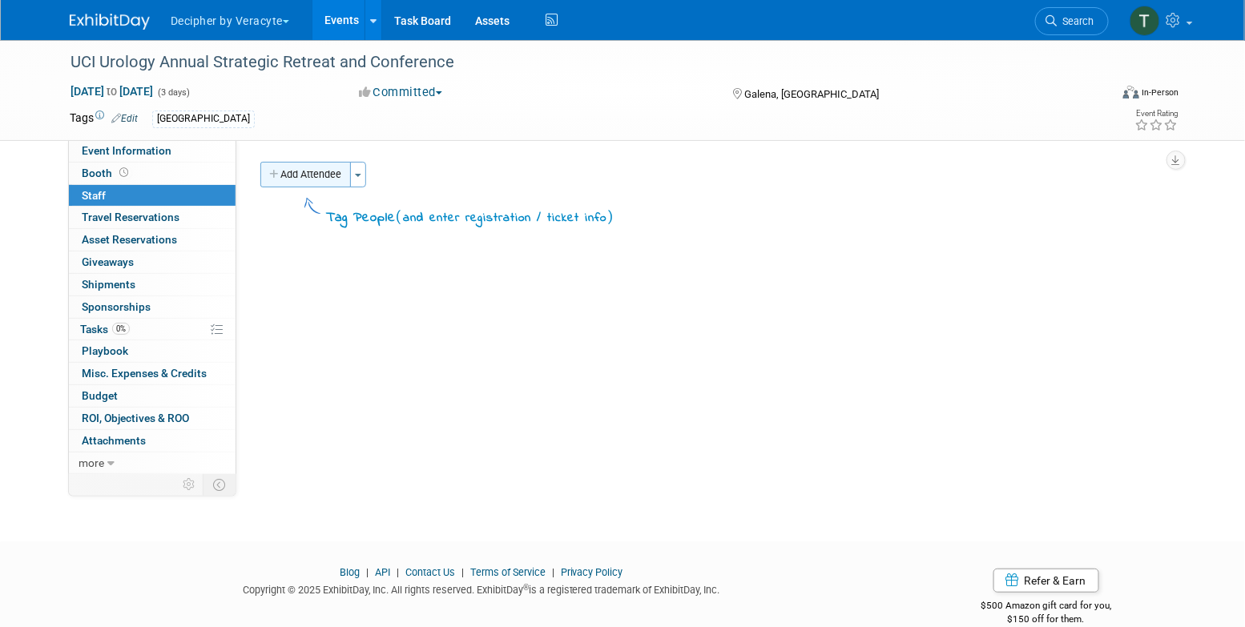
click at [321, 177] on button "Add Attendee" at bounding box center [305, 175] width 91 height 26
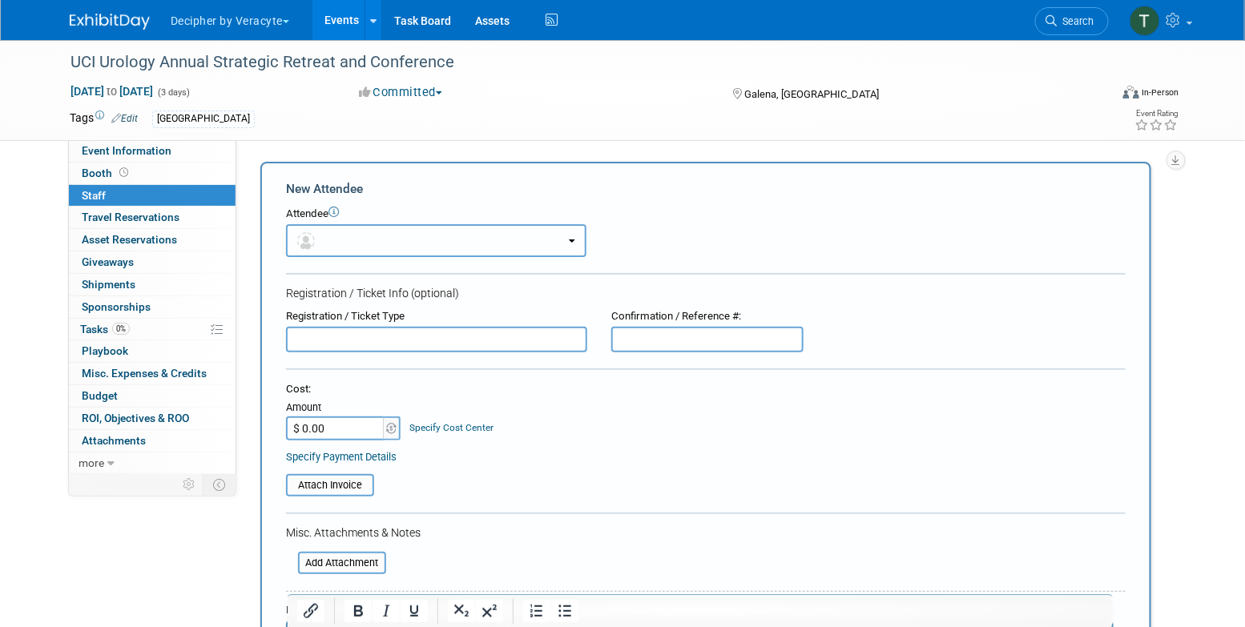
click at [321, 239] on button "button" at bounding box center [436, 240] width 300 height 33
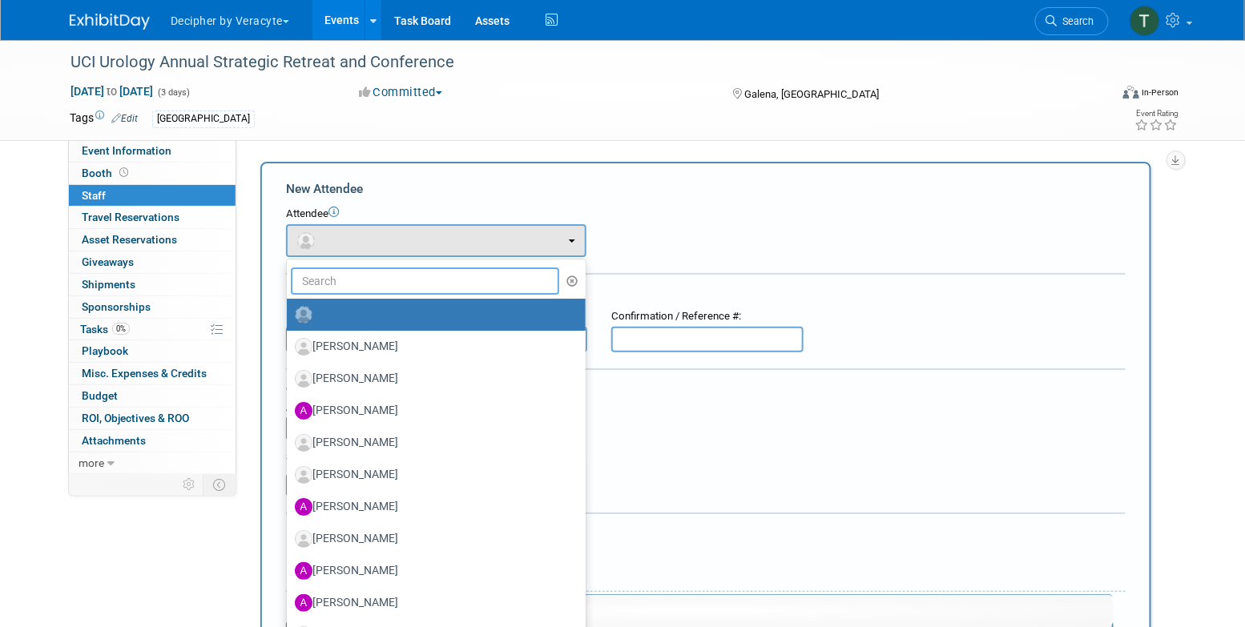
click at [321, 277] on input "text" at bounding box center [425, 281] width 268 height 27
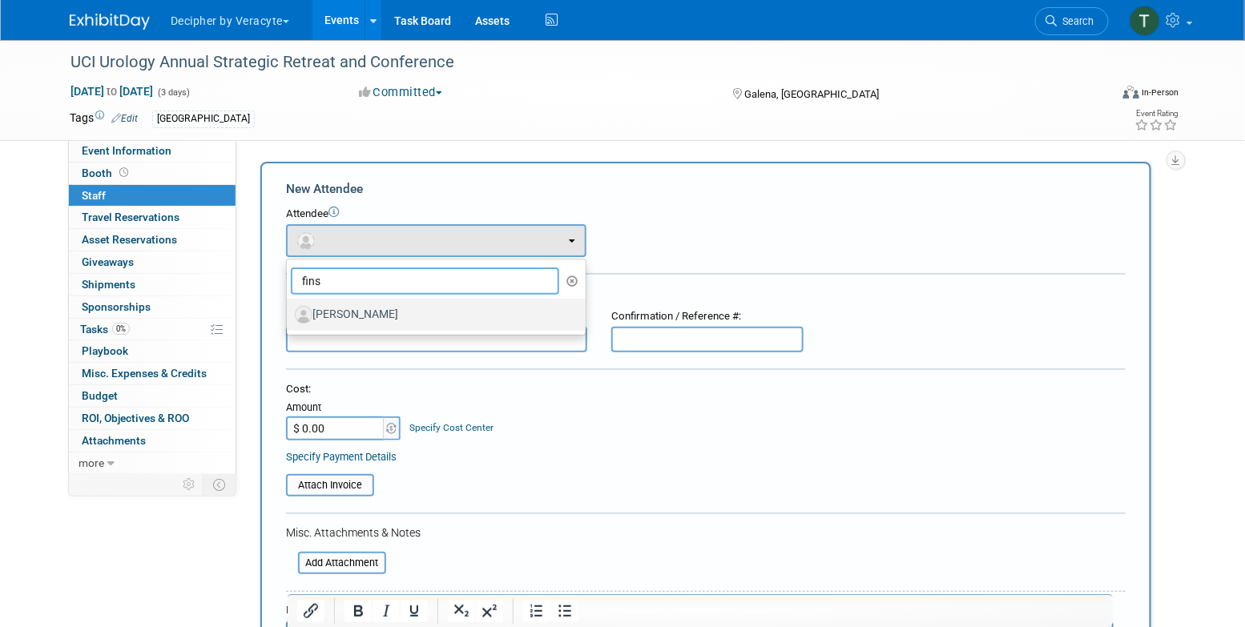
type input "fins"
click at [343, 316] on label "[PERSON_NAME]" at bounding box center [432, 315] width 275 height 26
click at [289, 316] on input "[PERSON_NAME]" at bounding box center [284, 313] width 10 height 10
select select "75ea4e1a-9541-4bcb-ae3d-dbdaad602d9f"
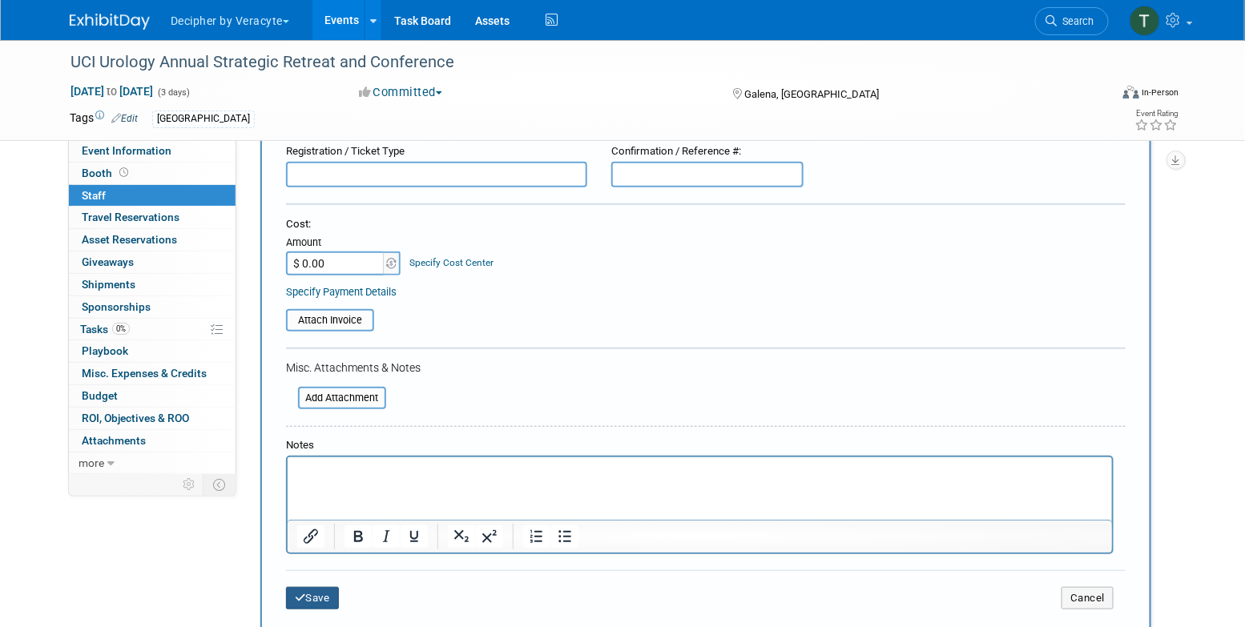
click at [317, 593] on button "Save" at bounding box center [312, 598] width 53 height 22
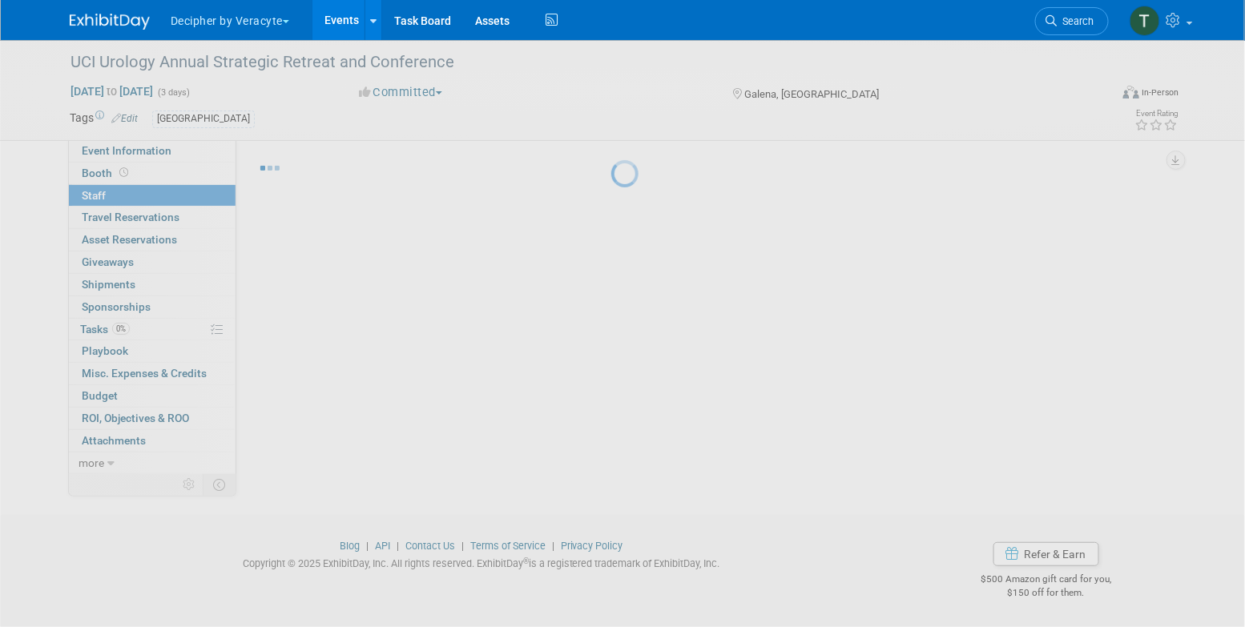
scroll to position [26, 0]
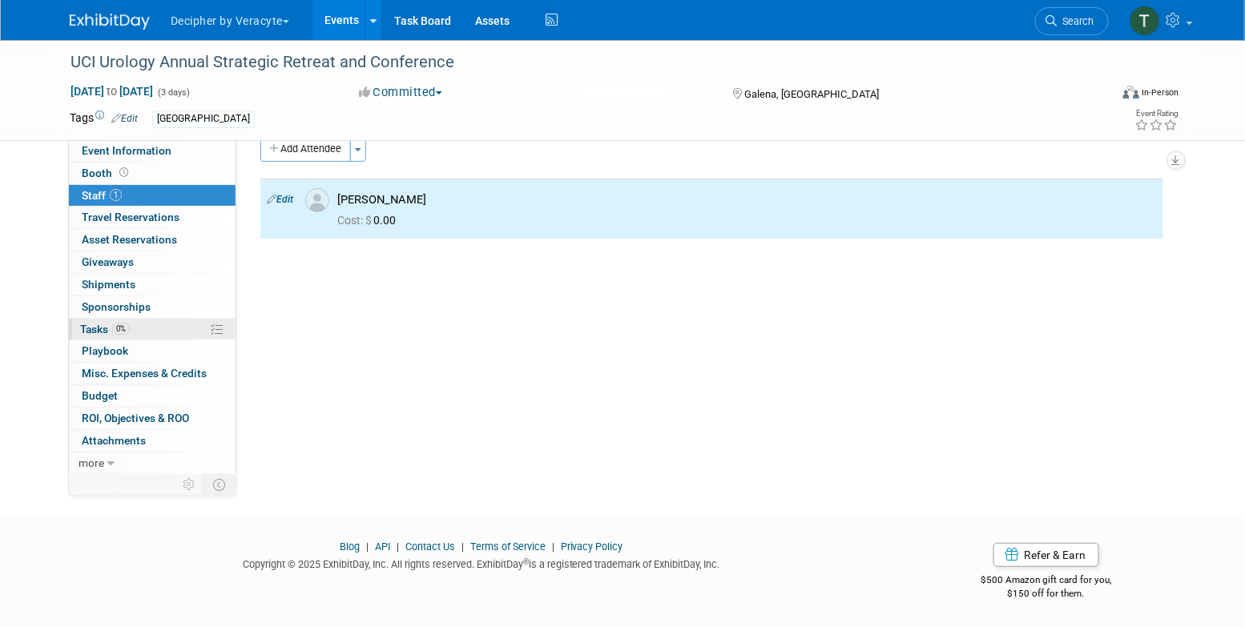
click at [173, 320] on link "0% Tasks 0%" at bounding box center [152, 330] width 167 height 22
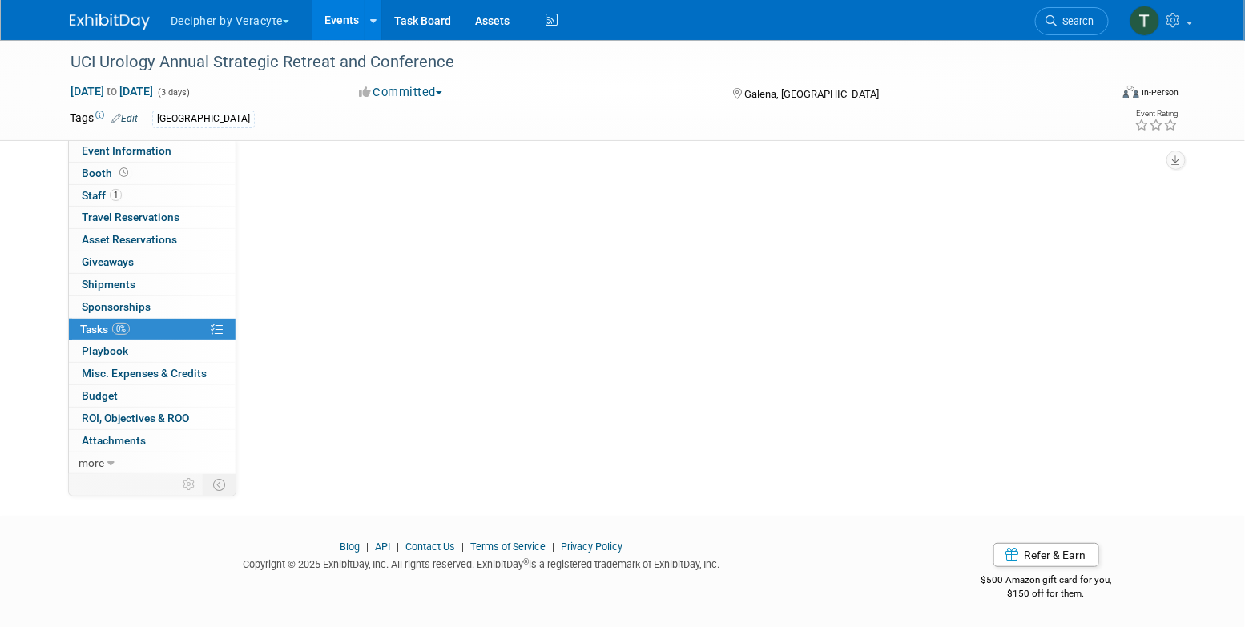
scroll to position [0, 0]
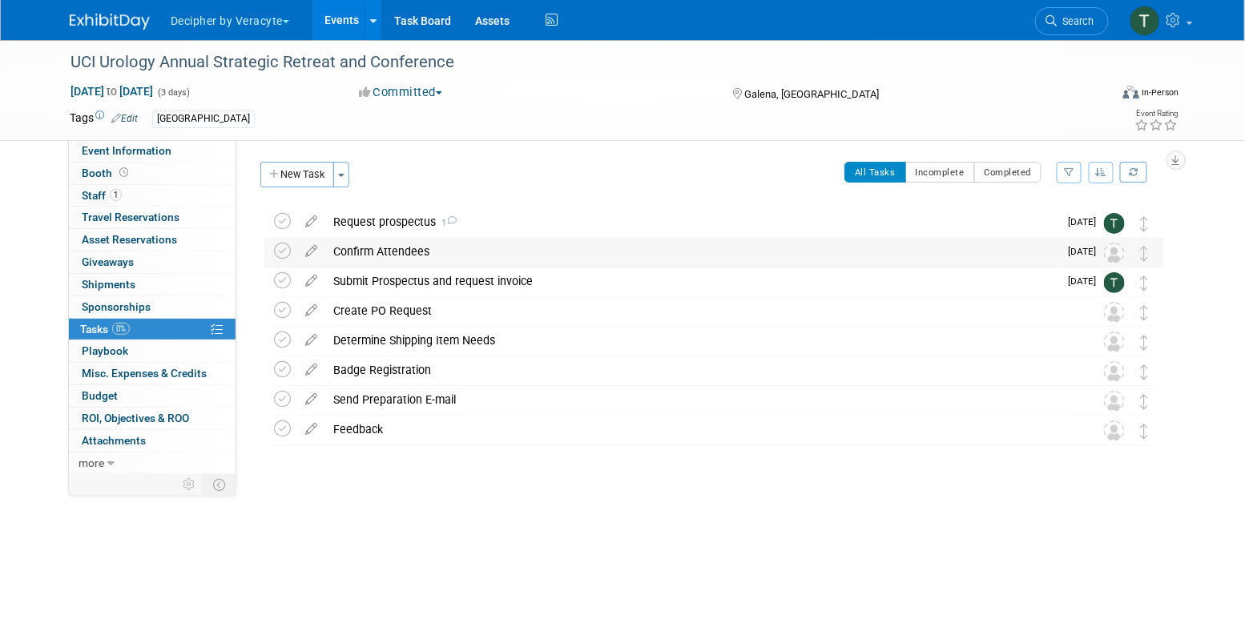
click at [392, 254] on div "Confirm Attendees" at bounding box center [691, 251] width 733 height 27
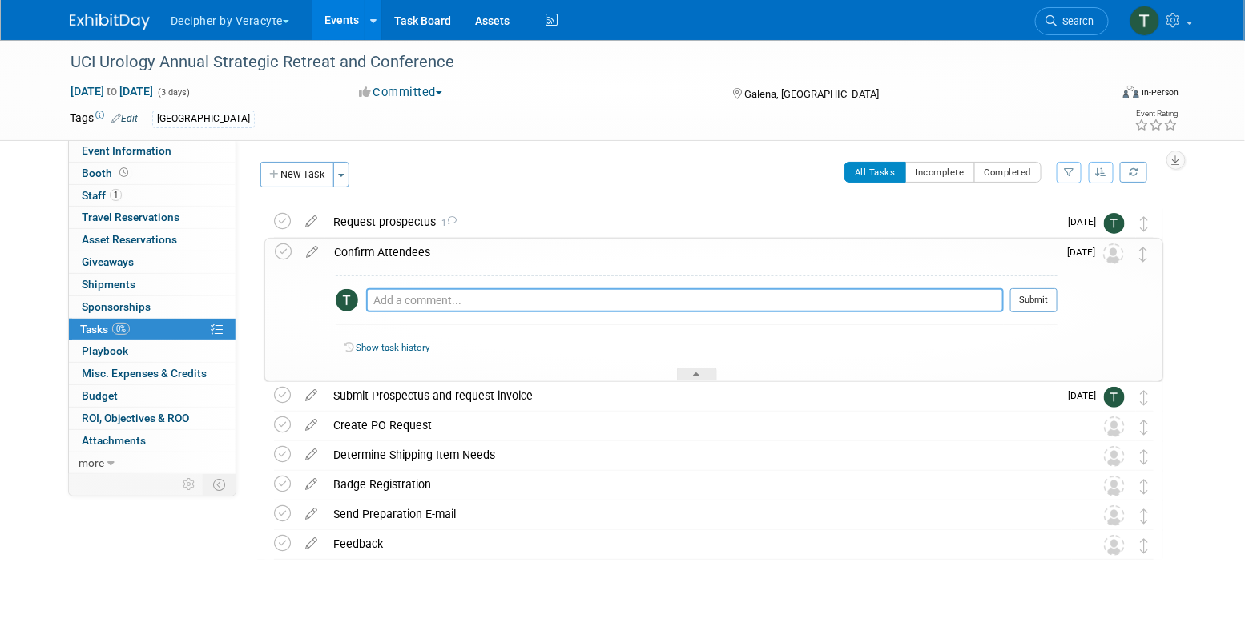
click at [448, 308] on textarea at bounding box center [685, 300] width 638 height 24
type textarea "[PERSON_NAME] is available."
click at [1037, 302] on button "Submit" at bounding box center [1033, 300] width 47 height 24
